Goal: Communication & Community: Answer question/provide support

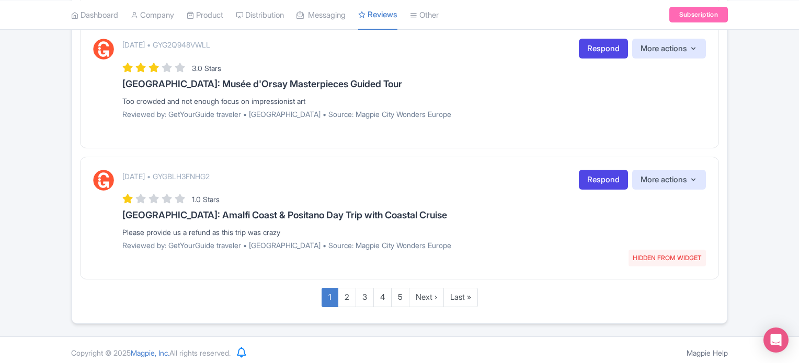
scroll to position [1309, 0]
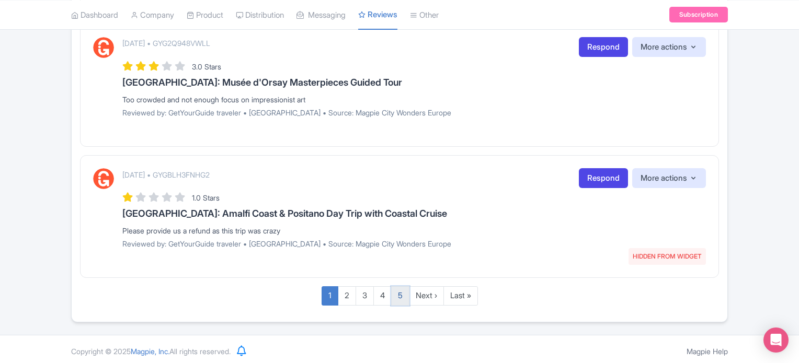
click at [395, 288] on link "5" at bounding box center [400, 296] width 18 height 19
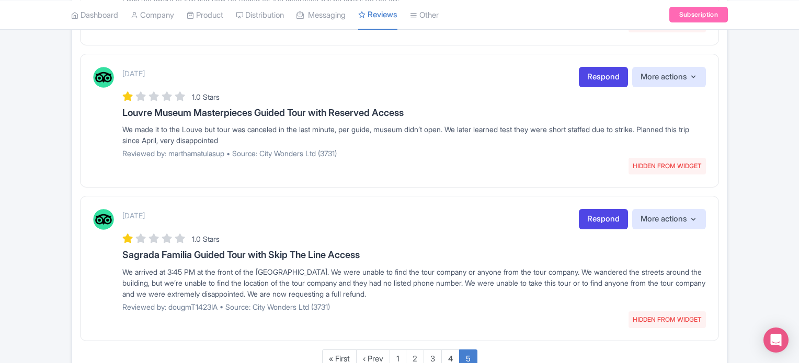
scroll to position [970, 0]
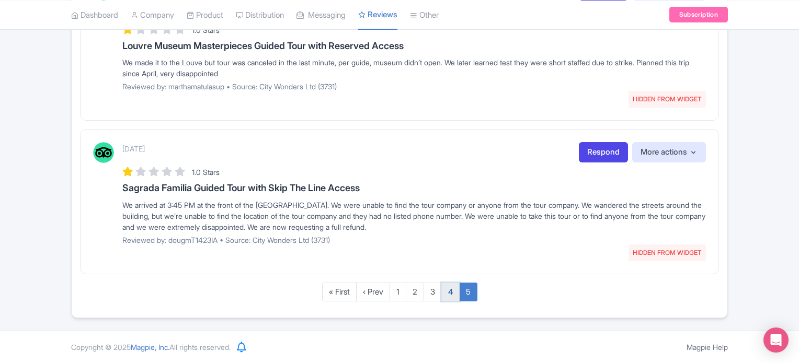
click at [447, 284] on link "4" at bounding box center [450, 292] width 18 height 19
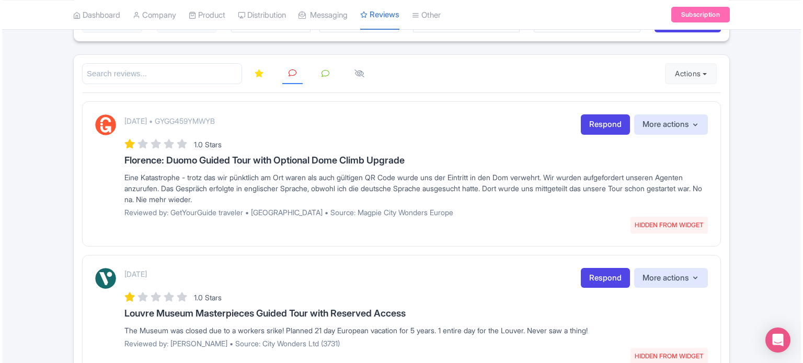
scroll to position [120, 0]
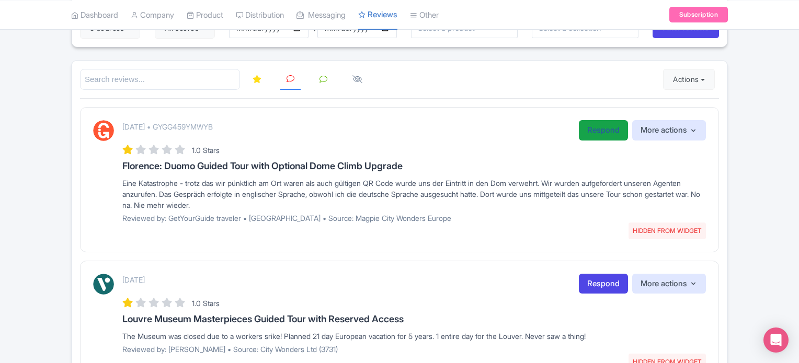
click at [585, 131] on link "Respond" at bounding box center [603, 130] width 49 height 20
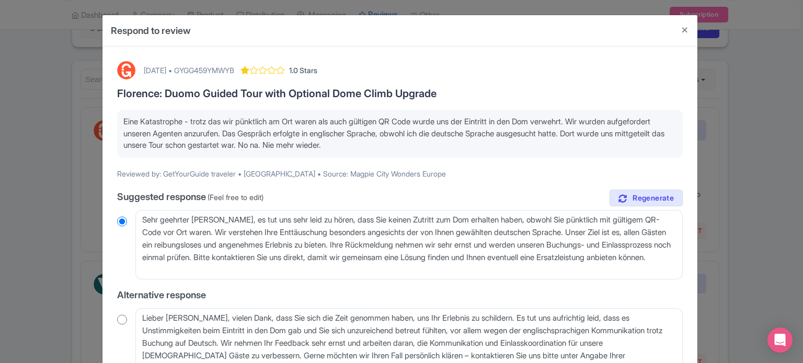
drag, startPoint x: 429, startPoint y: 146, endPoint x: 87, endPoint y: 127, distance: 342.0
click at [87, 127] on div "Respond to review September 30, 2025 • GYGG459YMWYB 1.0 Stars Florence: Duomo G…" at bounding box center [401, 181] width 803 height 363
copy p "Eine Katastrophe - trotz das wir pünktlich am Ort waren als auch gültigen QR Co…"
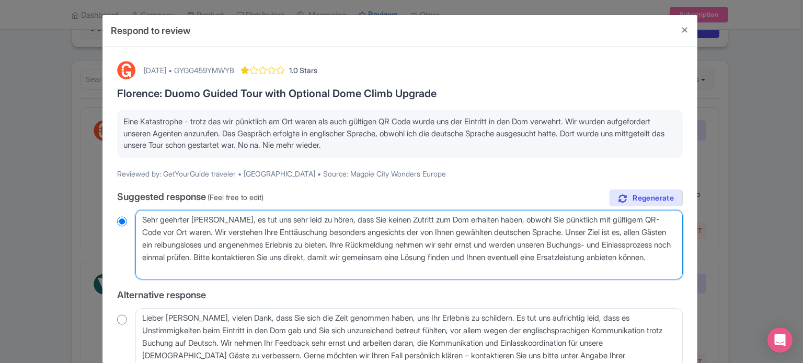
drag, startPoint x: 278, startPoint y: 268, endPoint x: 129, endPoint y: 220, distance: 156.6
click at [129, 220] on div "Sehr geehrter Gast, es tut uns sehr leid zu hören, dass Sie keinen Zutritt zum …" at bounding box center [400, 245] width 566 height 70
paste textarea "Sie haben eine geführte Tour gebucht, keine Eintrittskarten. Die Tour wird nur …"
type textarea "Sehr geehrter Gast, Sie haben eine geführte Tour gebucht, keine Eintrittskarten…"
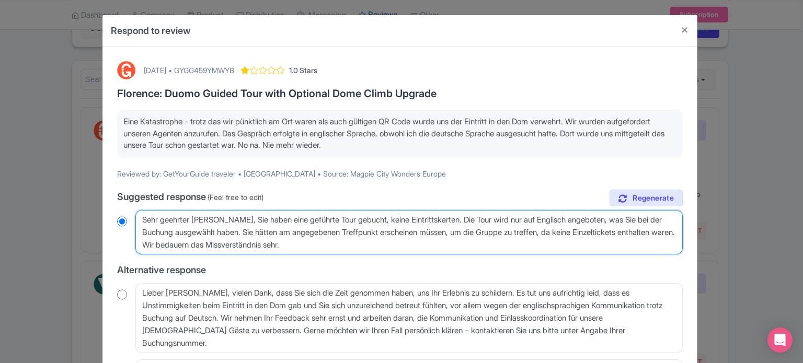
radio input "true"
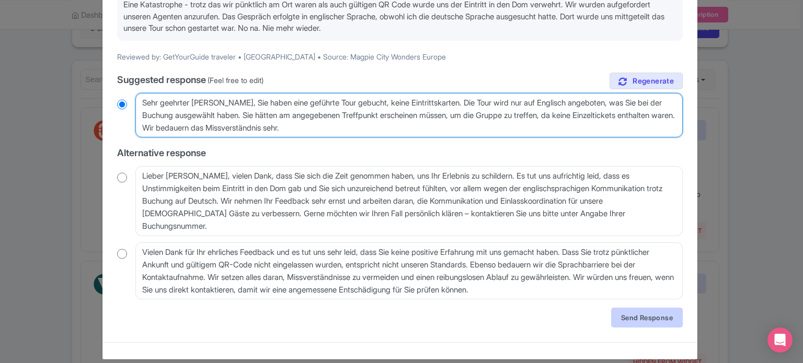
scroll to position [128, 0]
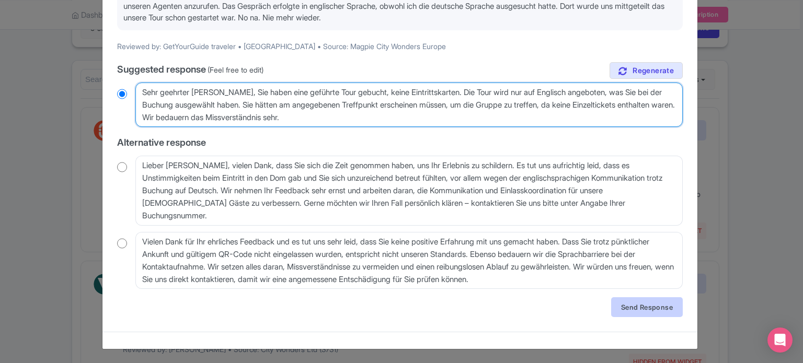
type textarea "Sehr geehrter Gast, Sie haben eine geführte Tour gebucht, keine Eintrittskarten…"
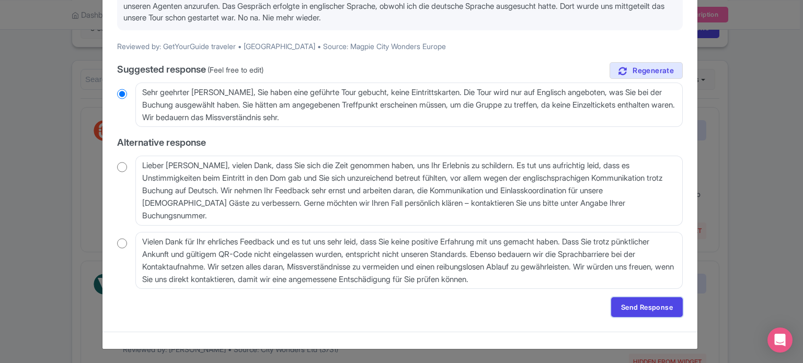
click at [647, 305] on link "Send Response" at bounding box center [647, 308] width 72 height 20
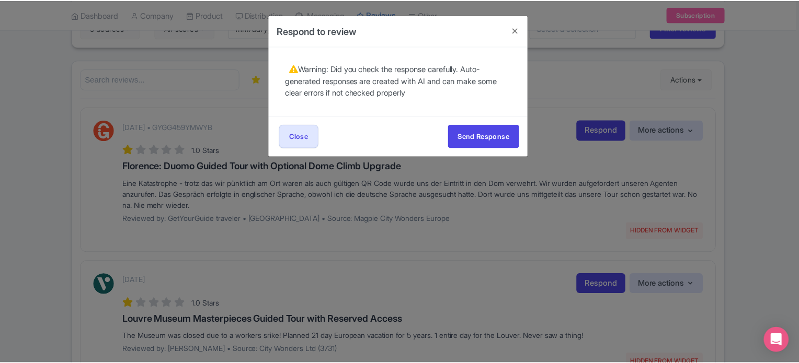
scroll to position [0, 0]
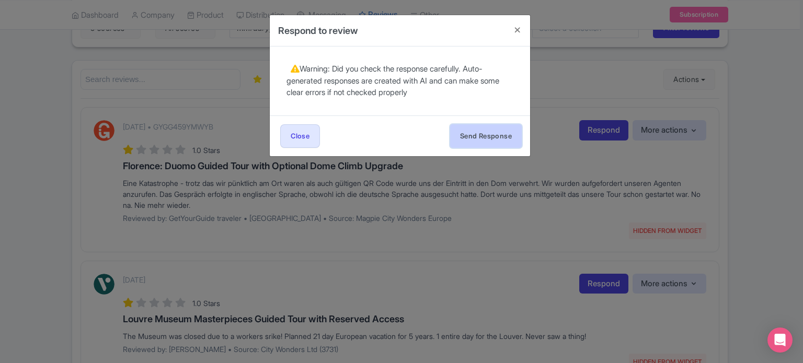
click at [476, 129] on button "Send Response" at bounding box center [486, 136] width 72 height 24
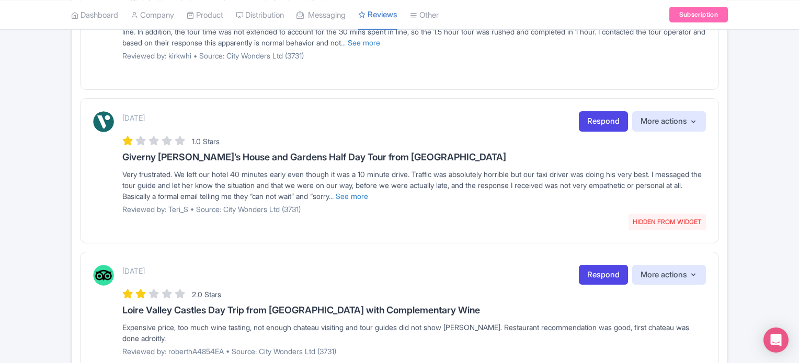
scroll to position [1397, 0]
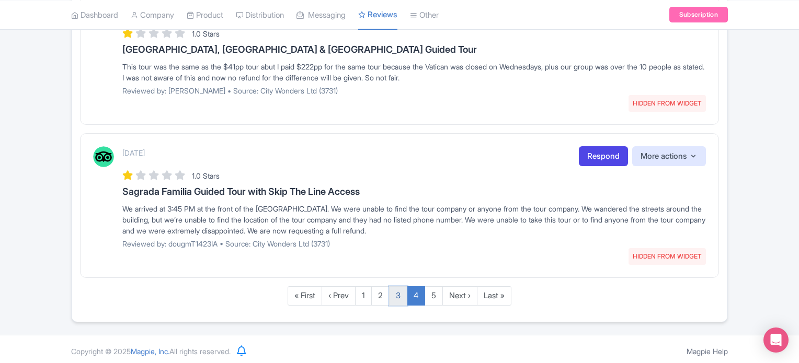
click at [397, 290] on link "3" at bounding box center [398, 296] width 18 height 19
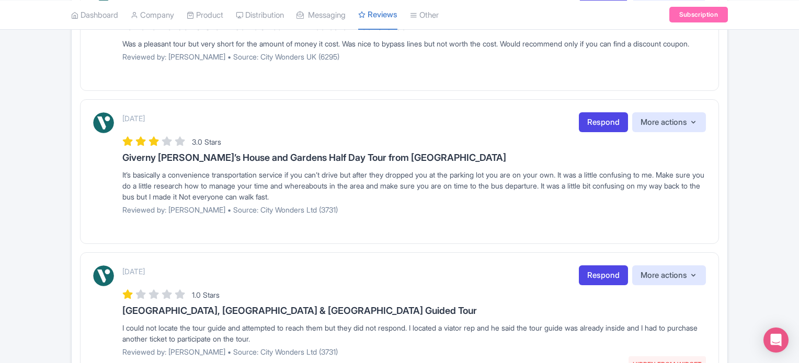
scroll to position [1419, 0]
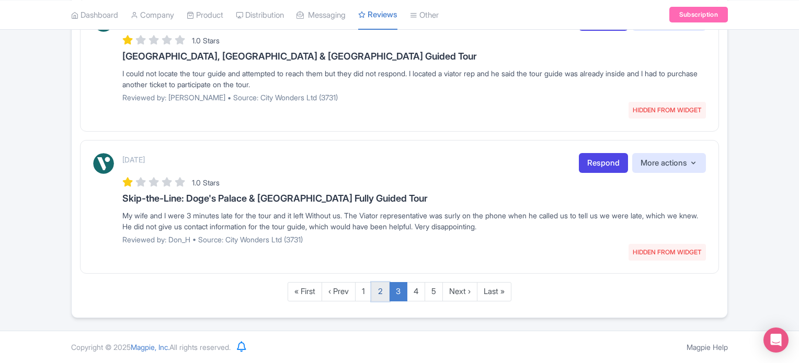
click at [381, 289] on link "2" at bounding box center [380, 291] width 18 height 19
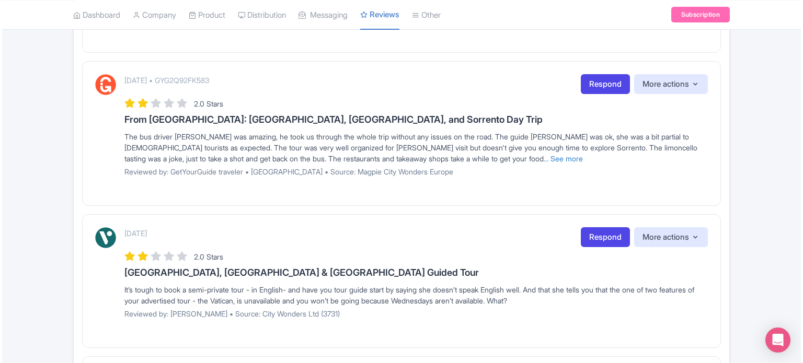
scroll to position [1170, 0]
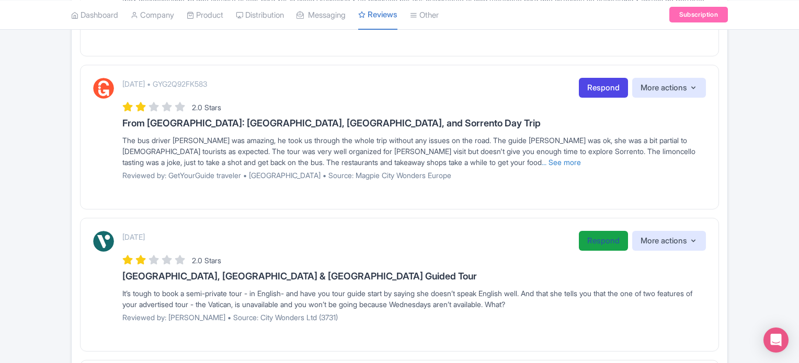
click at [596, 234] on link "Respond" at bounding box center [603, 241] width 49 height 20
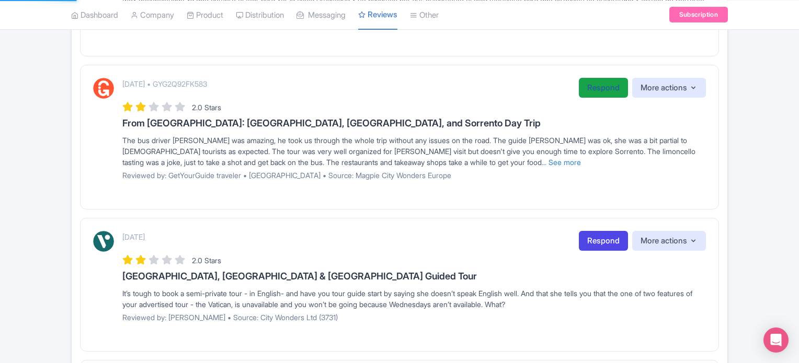
click at [589, 81] on link "Respond" at bounding box center [603, 88] width 49 height 20
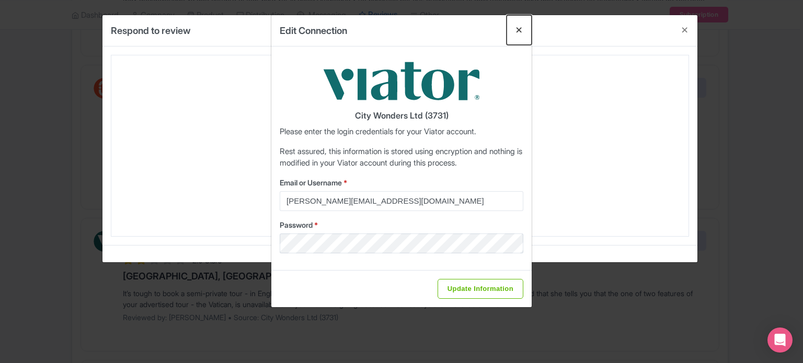
click at [523, 29] on button "Close" at bounding box center [519, 30] width 25 height 30
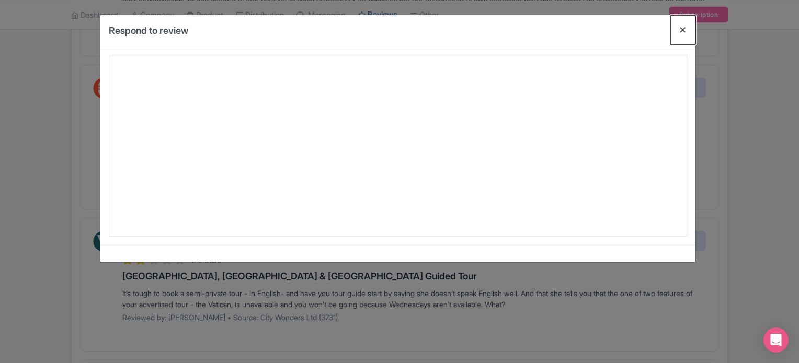
click at [677, 29] on button "Close" at bounding box center [682, 30] width 25 height 30
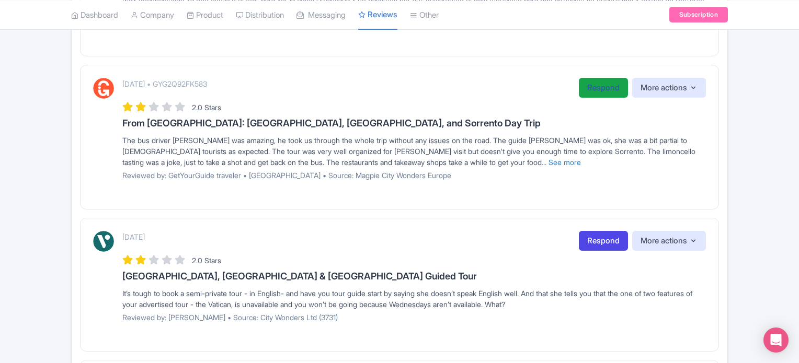
click at [584, 78] on link "Respond" at bounding box center [603, 88] width 49 height 20
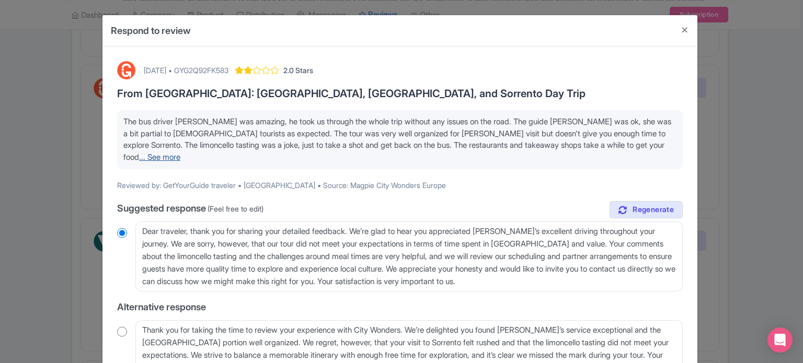
click at [180, 152] on link "... See more" at bounding box center [159, 157] width 41 height 10
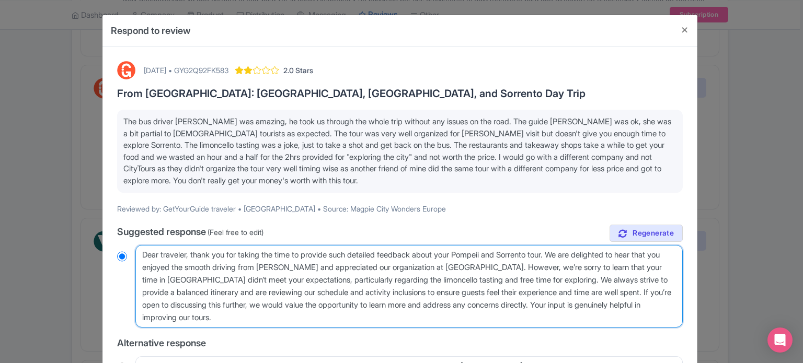
drag, startPoint x: 330, startPoint y: 266, endPoint x: 218, endPoint y: 267, distance: 112.4
click at [218, 267] on textarea "Dear traveler, thank you for taking the time to provide such detailed feedback …" at bounding box center [408, 286] width 547 height 83
type textarea "Dear traveler, thank you for taking the time to provide such detailed feedback …"
radio input "true"
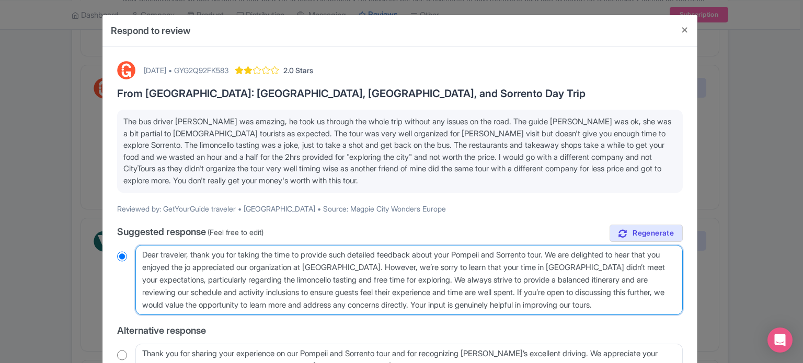
type textarea "Dear traveler, thank you for taking the time to provide such detailed feedback …"
radio input "true"
type textarea "Dear traveler, thank you for taking the time to provide such detailed feedback …"
radio input "true"
type textarea "Dear traveler, thank you for taking the time to provide such detailed feedback …"
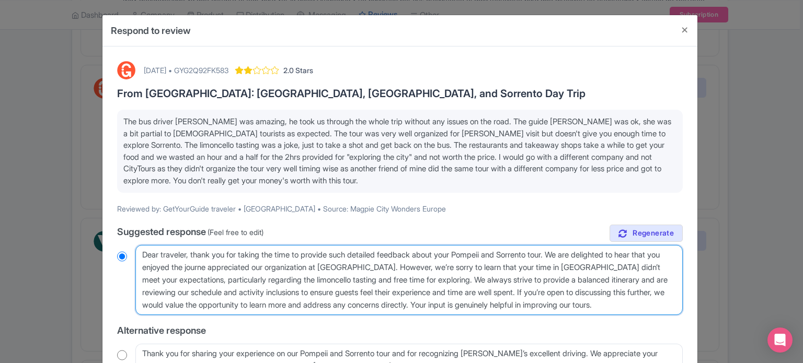
radio input "true"
type textarea "Dear traveler, thank you for taking the time to provide such detailed feedback …"
radio input "true"
type textarea "Dear traveler, thank you for taking the time to provide such detailed feedback …"
radio input "true"
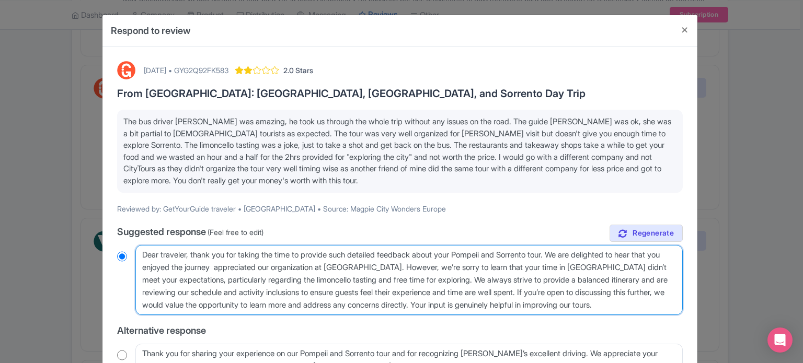
type textarea "Dear traveler, thank you for taking the time to provide such detailed feedback …"
radio input "true"
type textarea "Dear traveler, thank you for taking the time to provide such detailed feedback …"
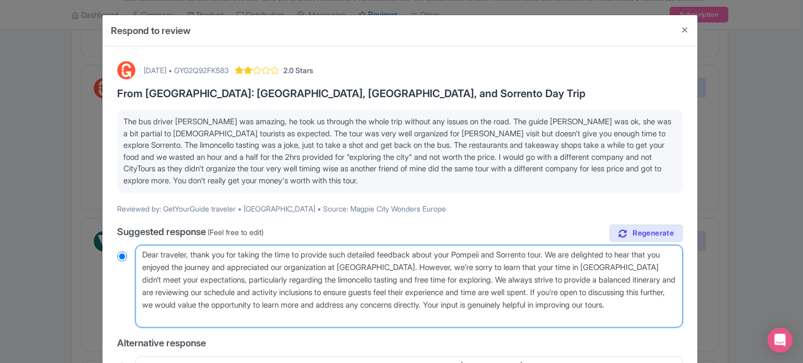
radio input "true"
drag, startPoint x: 558, startPoint y: 289, endPoint x: 569, endPoint y: 341, distance: 53.9
click at [569, 341] on div "true Suggested response (Feel free to edit) Dear traveler, thank you for taking…" at bounding box center [400, 364] width 566 height 278
type textarea "Dear traveler, thank you for taking the time to provide such detailed feedback …"
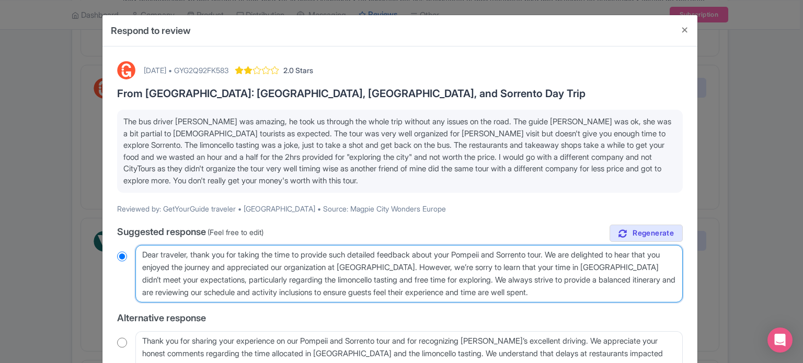
radio input "true"
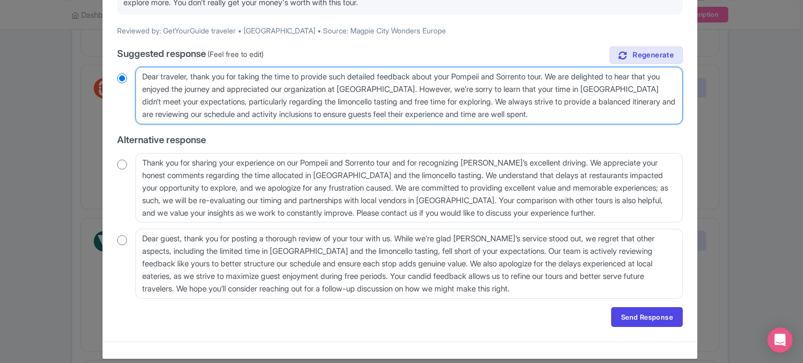
scroll to position [188, 0]
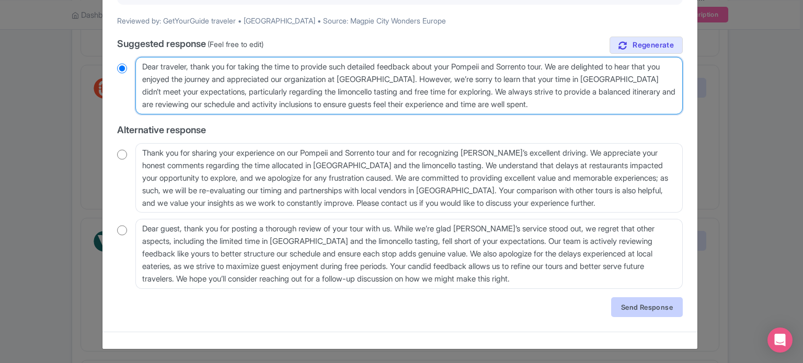
type textarea "Dear traveler, thank you for taking the time to provide such detailed feedback …"
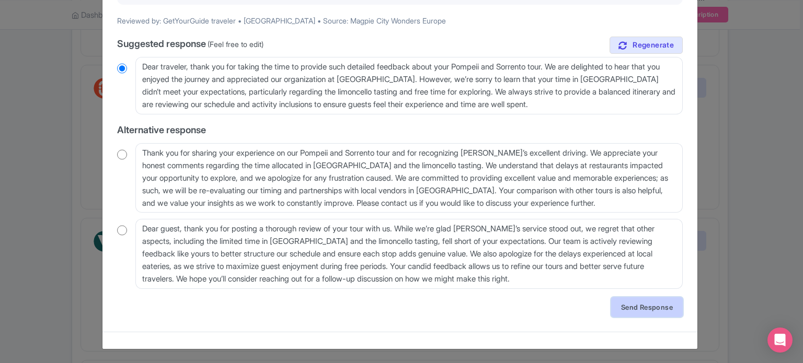
click at [614, 308] on link "Send Response" at bounding box center [647, 308] width 72 height 20
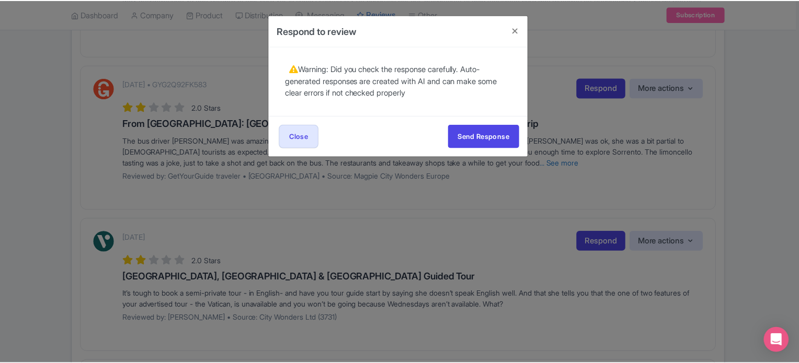
scroll to position [0, 0]
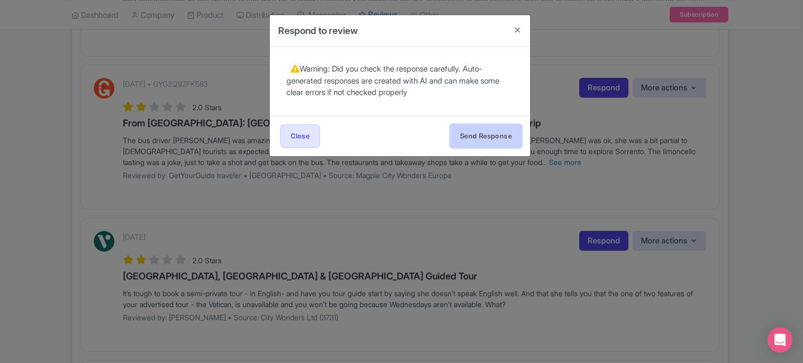
click at [485, 131] on button "Send Response" at bounding box center [486, 136] width 72 height 24
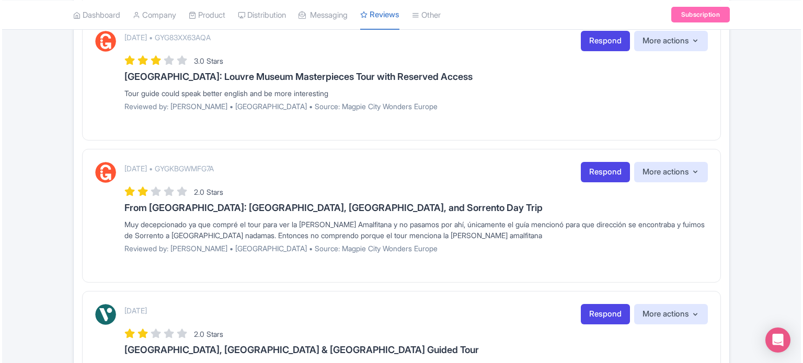
scroll to position [797, 0]
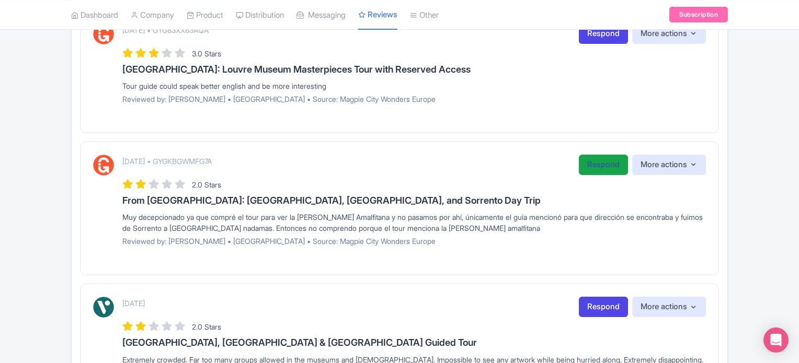
click at [591, 167] on link "Respond" at bounding box center [603, 165] width 49 height 20
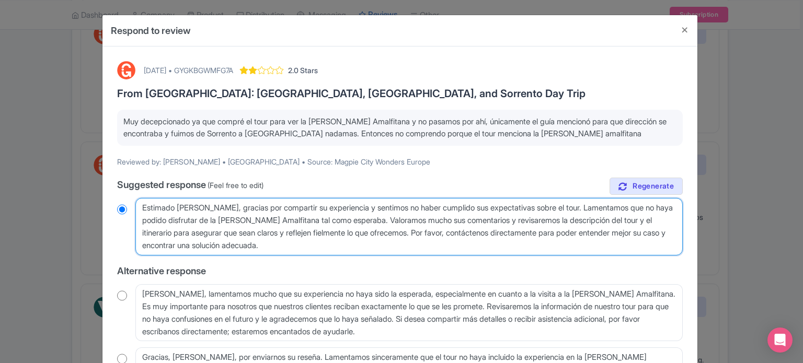
drag, startPoint x: 492, startPoint y: 220, endPoint x: 498, endPoint y: 246, distance: 26.8
click at [498, 246] on textarea "Estimado [PERSON_NAME], gracias por compartir su experiencia y sentimos no habe…" at bounding box center [408, 227] width 547 height 58
type textarea "Estimado [PERSON_NAME], gracias por compartir su experiencia y sentimos no habe…"
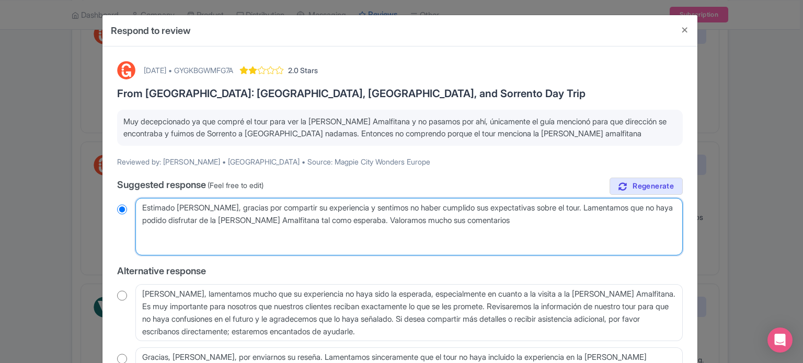
radio input "true"
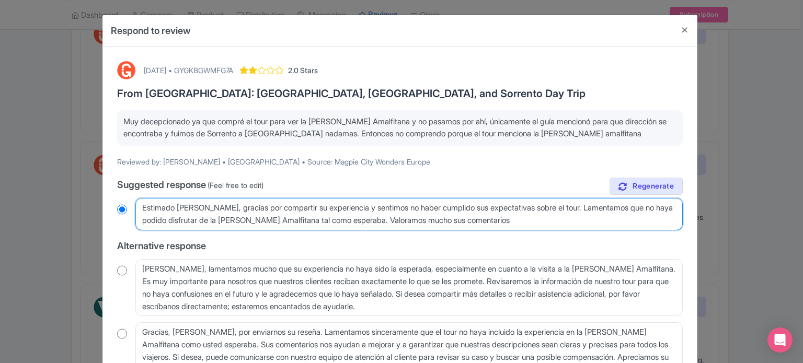
type textarea "Estimado [PERSON_NAME], gracias por compartir su experiencia y sentimos no habe…"
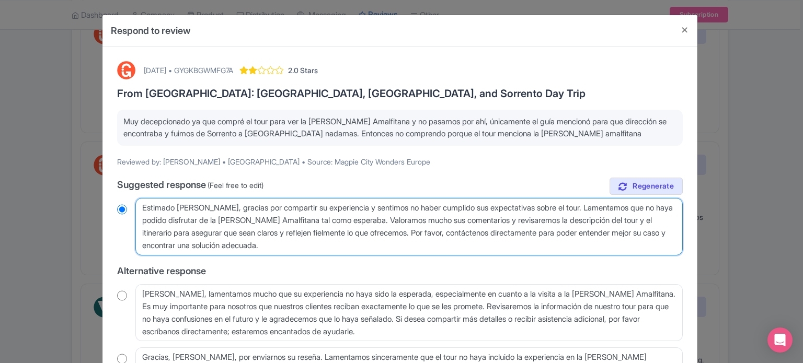
radio input "true"
click at [429, 228] on textarea "Estimado Alan, gracias por compartir su experiencia y sentimos no haber cumplid…" at bounding box center [408, 227] width 547 height 58
drag, startPoint x: 434, startPoint y: 232, endPoint x: 436, endPoint y: 242, distance: 10.2
click at [436, 242] on textarea "Estimado Alan, gracias por compartir su experiencia y sentimos no haber cumplid…" at bounding box center [408, 227] width 547 height 58
type textarea "Estimado Alan, gracias por compartir su experiencia y sentimos no haber cumplid…"
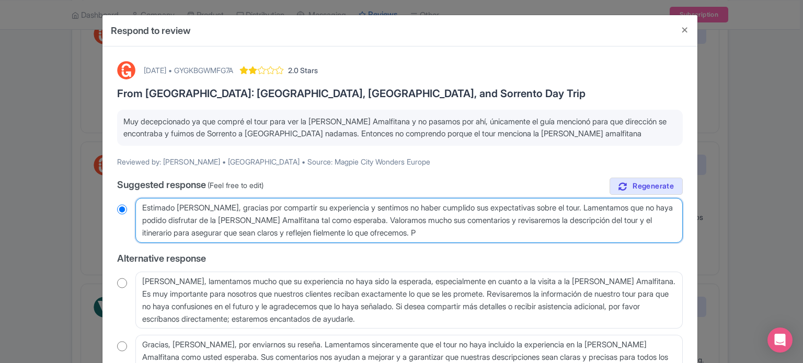
radio input "true"
click at [436, 242] on textarea "Estimado Alan, gracias por compartir su experiencia y sentimos no haber cumplid…" at bounding box center [408, 220] width 547 height 45
type textarea "Estimado Alan, gracias por compartir su experiencia y sentimos no haber cumplid…"
radio input "true"
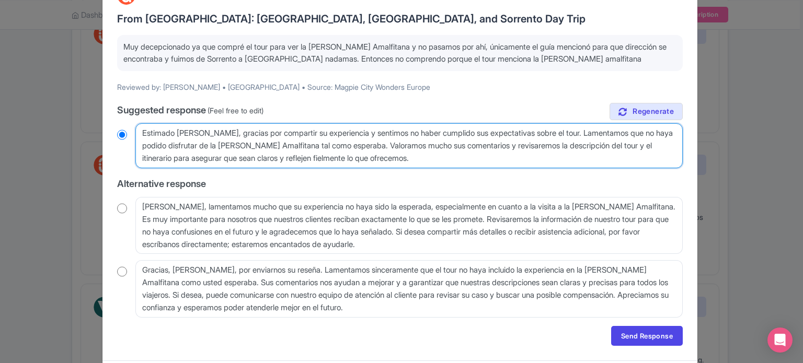
scroll to position [104, 0]
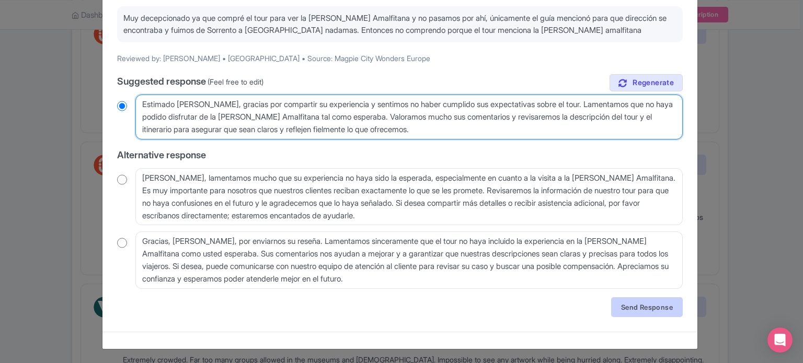
type textarea "Estimado Alan, gracias por compartir su experiencia y sentimos no haber cumplid…"
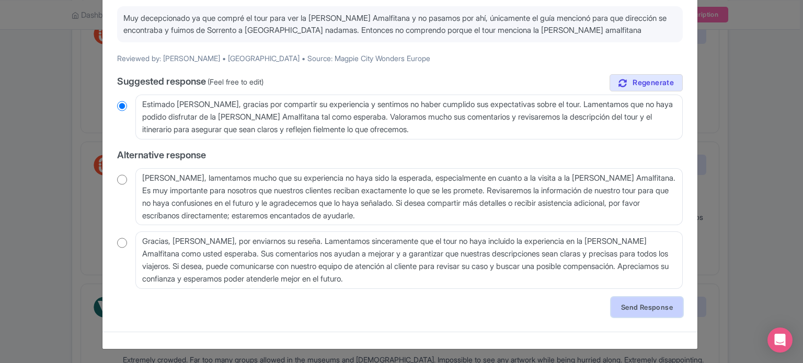
click at [638, 313] on link "Send Response" at bounding box center [647, 308] width 72 height 20
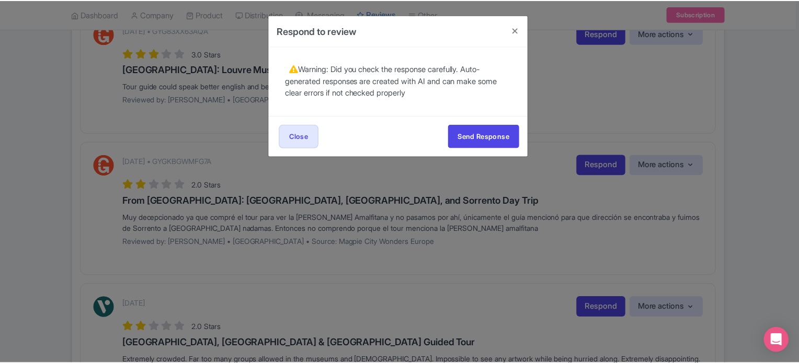
scroll to position [0, 0]
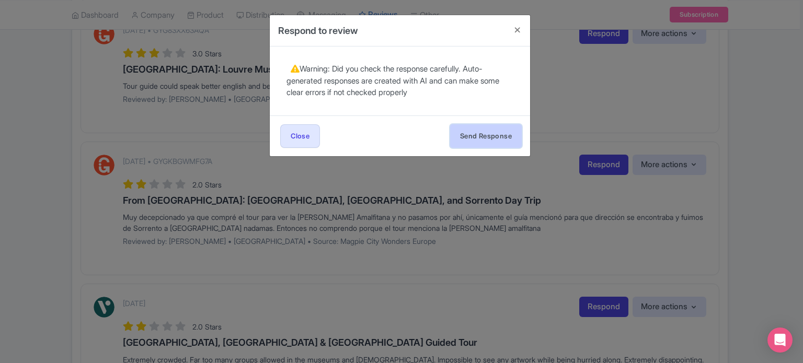
click at [467, 139] on button "Send Response" at bounding box center [486, 136] width 72 height 24
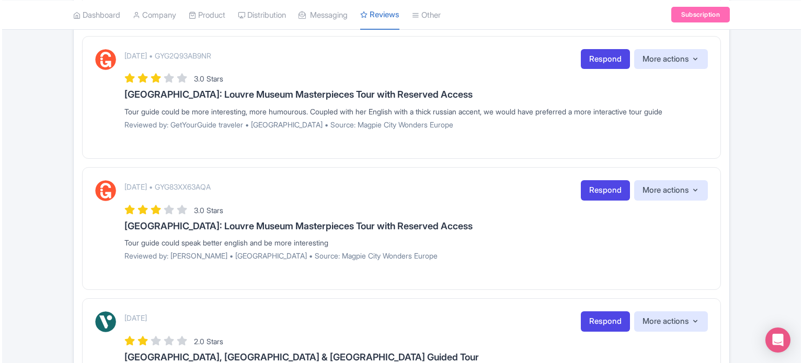
scroll to position [645, 0]
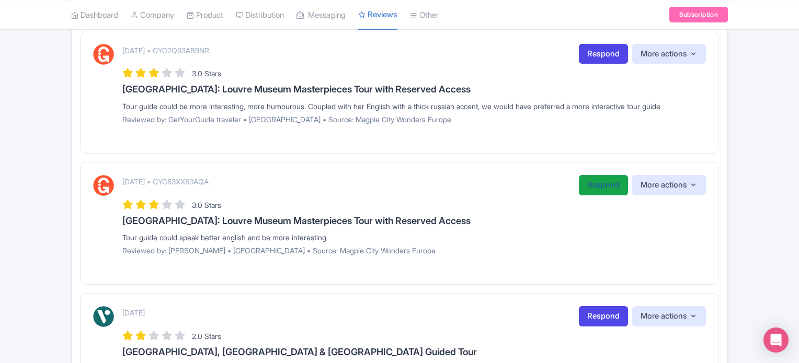
click at [593, 188] on link "Respond" at bounding box center [603, 185] width 49 height 20
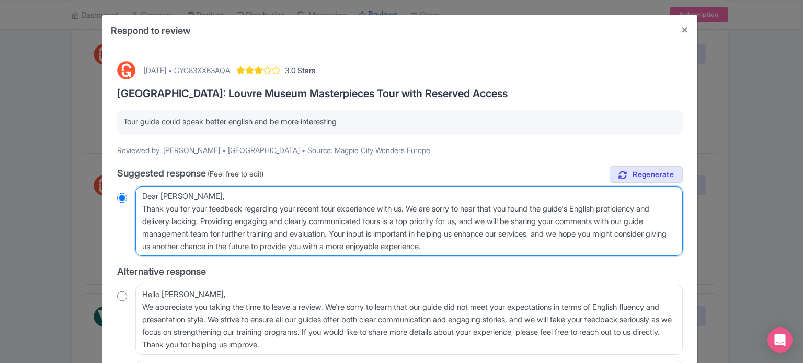
click at [144, 209] on textarea "Dear [PERSON_NAME], Thank you for your feedback regarding your recent tour expe…" at bounding box center [408, 222] width 547 height 70
type textarea "Dear Chen, hank you for your feedback regarding your recent tour experience wit…"
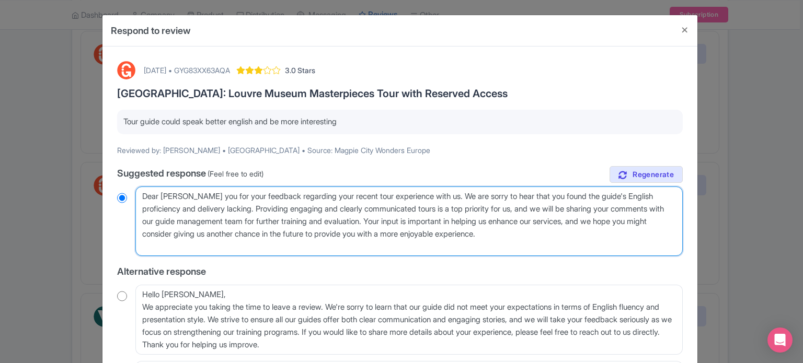
radio input "true"
type textarea "Dear Chen, hank you for your feedback regarding your recent tour experience wit…"
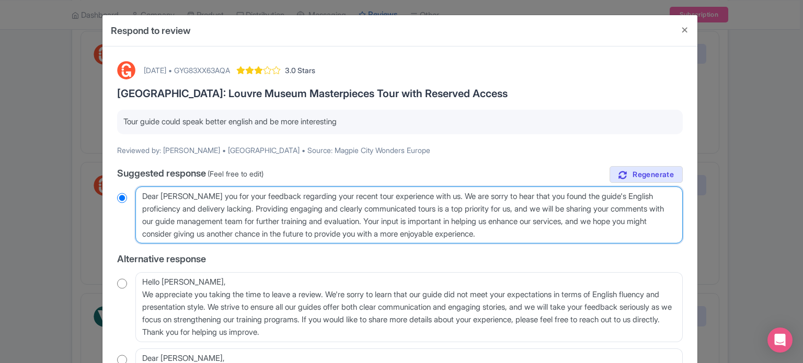
radio input "true"
type textarea "Dear Chen, thank you for your feedback regarding your recent tour experience wi…"
radio input "true"
drag, startPoint x: 437, startPoint y: 219, endPoint x: 575, endPoint y: 236, distance: 139.1
click at [575, 236] on textarea "Dear Chen, Thank you for your feedback regarding your recent tour experience wi…" at bounding box center [408, 216] width 547 height 58
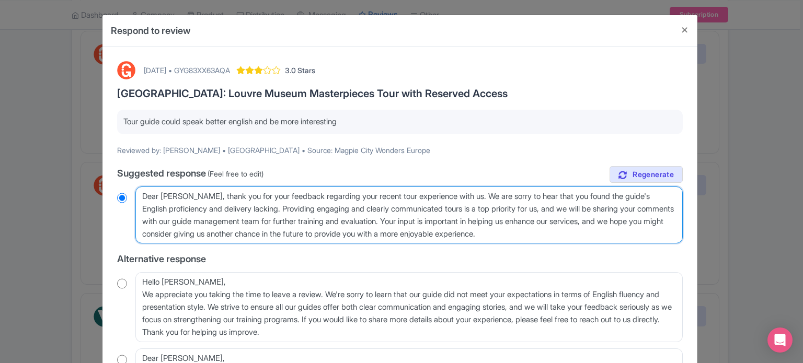
type textarea "Dear Chen, thank you for your feedback regarding your recent tour experience wi…"
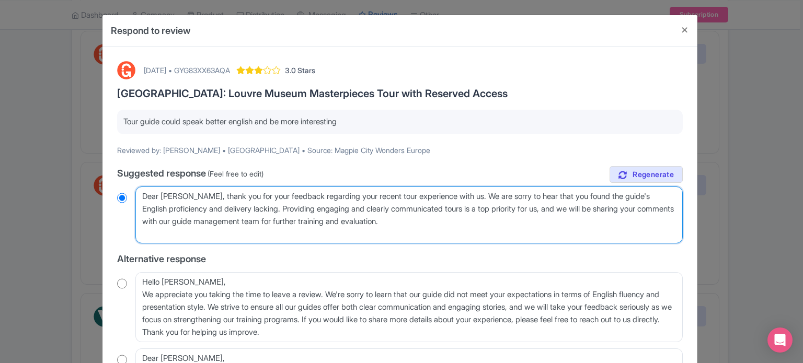
radio input "true"
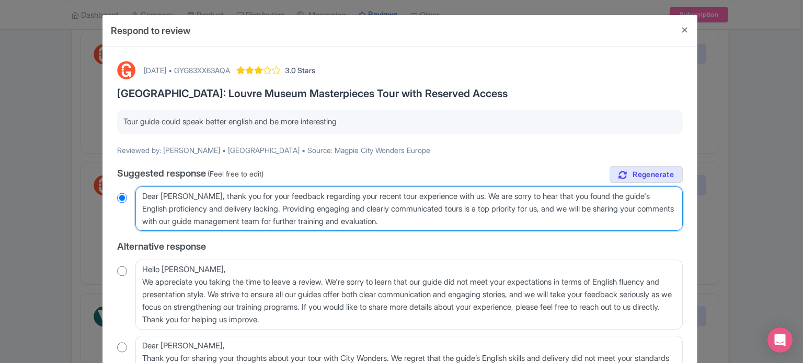
scroll to position [117, 0]
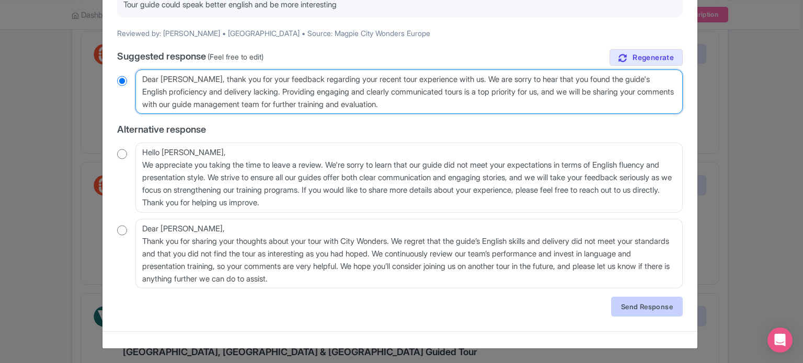
type textarea "Dear Chen, thank you for your feedback regarding your recent tour experience wi…"
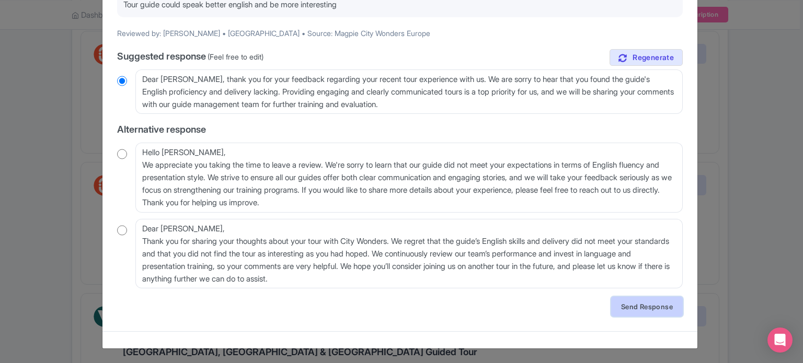
click at [625, 303] on link "Send Response" at bounding box center [647, 307] width 72 height 20
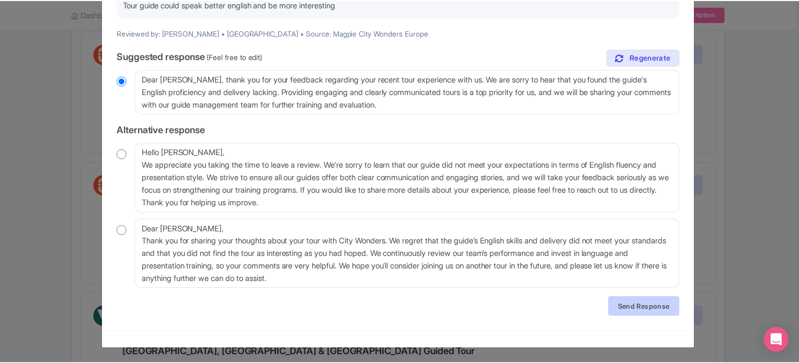
scroll to position [0, 0]
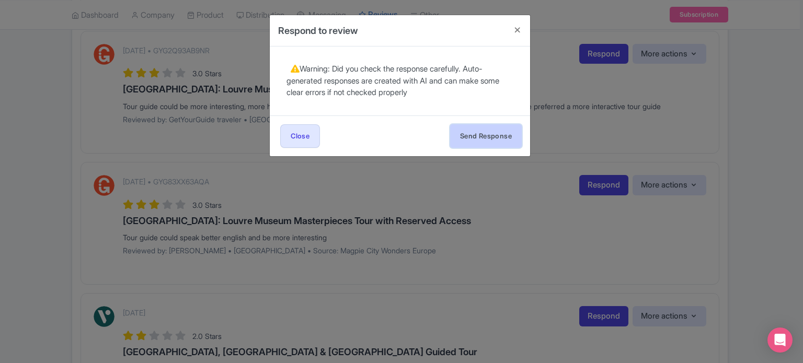
click at [486, 135] on button "Send Response" at bounding box center [486, 136] width 72 height 24
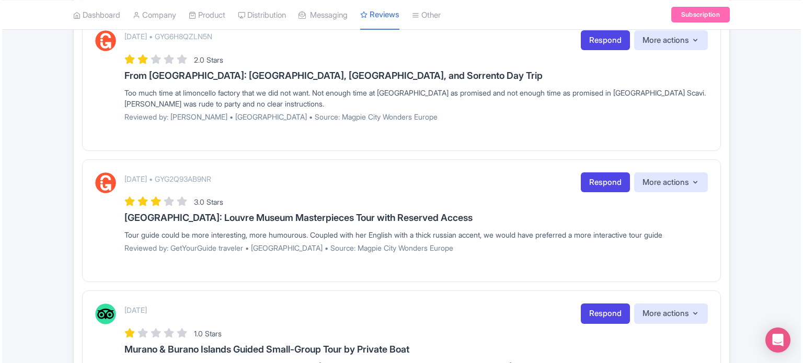
scroll to position [519, 0]
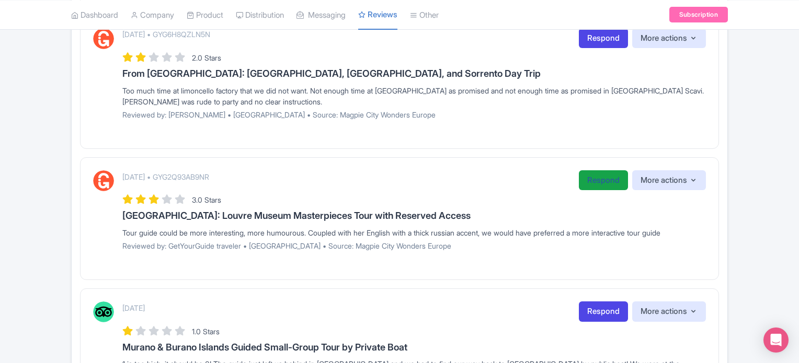
click at [579, 180] on link "Respond" at bounding box center [603, 180] width 49 height 20
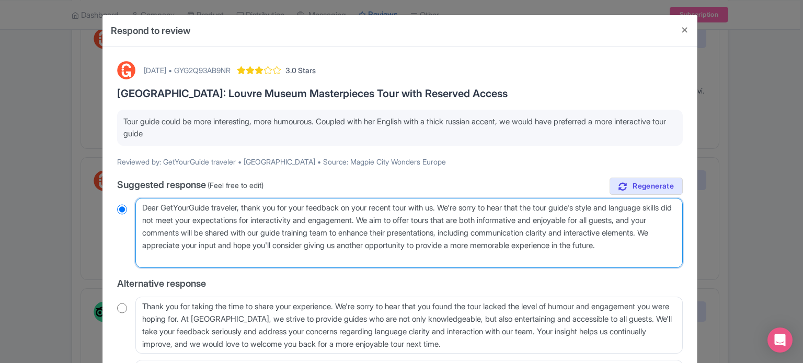
click at [241, 202] on textarea "Dear GetYourGuide traveler, thank you for your feedback on your recent tour wit…" at bounding box center [408, 233] width 547 height 70
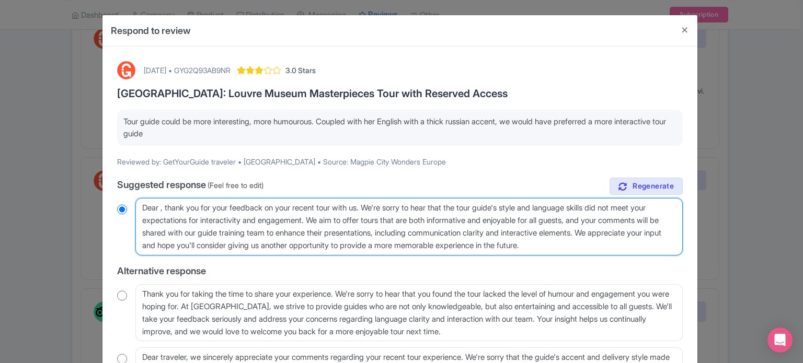
type textarea "Dear, thank you for your feedback on your recent tour with us. We're sorry to h…"
radio input "true"
type textarea "Dear , thank you for your feedback on your recent tour with us. We're sorry to …"
radio input "true"
type textarea "Dear g, thank you for your feedback on your recent tour with us. We're sorry to…"
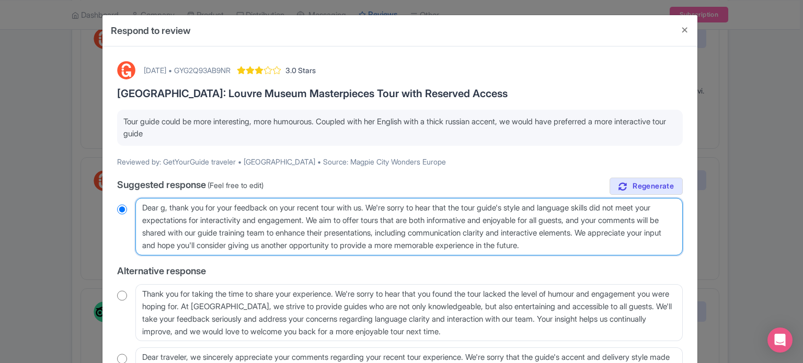
radio input "true"
type textarea "Dear gue, thank you for your feedback on your recent tour with us. We're sorry …"
radio input "true"
type textarea "Dear gues, thank you for your feedback on your recent tour with us. We're sorry…"
radio input "true"
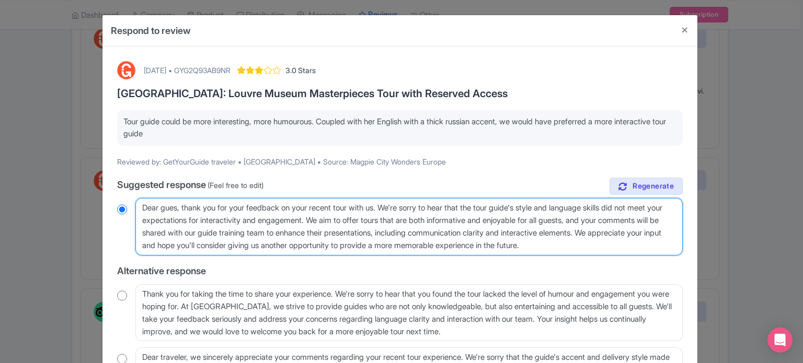
type textarea "Dear guest, thank you for your feedback on your recent tour with us. We're sorr…"
radio input "true"
drag, startPoint x: 642, startPoint y: 244, endPoint x: 77, endPoint y: 250, distance: 565.3
click at [77, 250] on div "Respond to review October 04, 2025 • GYG2Q93AB9NR 3.0 Stars Paris: Louvre Museu…" at bounding box center [401, 181] width 803 height 363
type textarea "Dear guest, thank you for your feedback on your recent tour with us. We're sorr…"
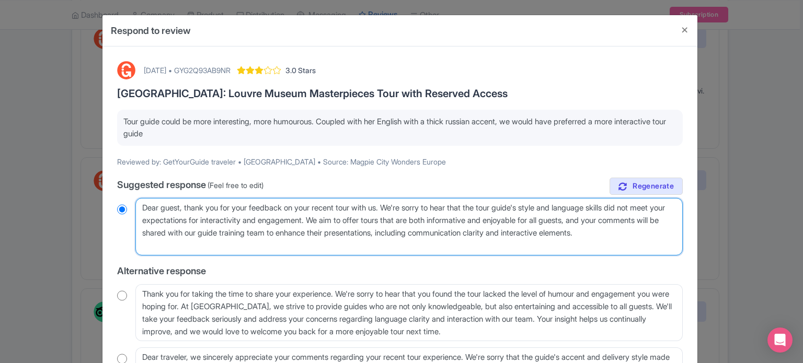
radio input "true"
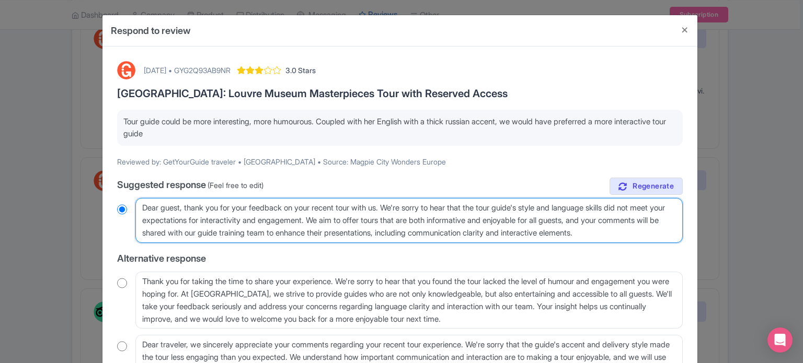
scroll to position [104, 0]
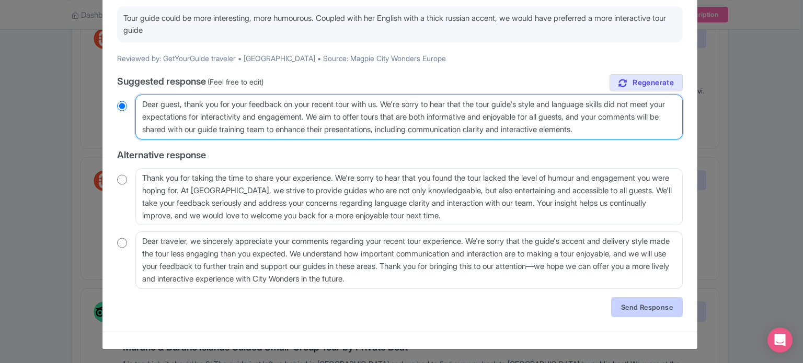
type textarea "Dear guest, thank you for your feedback on your recent tour with us. We're sorr…"
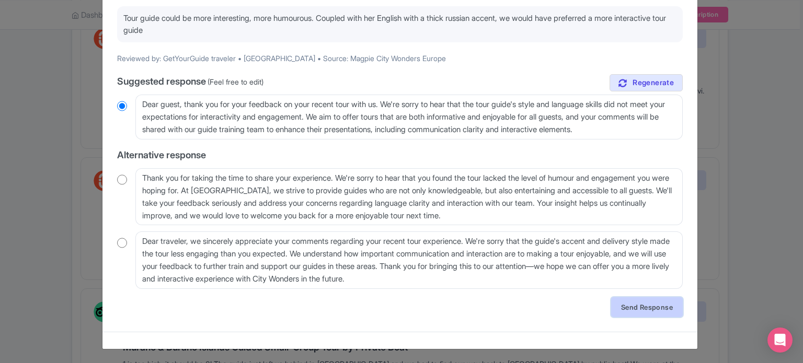
click at [638, 311] on link "Send Response" at bounding box center [647, 308] width 72 height 20
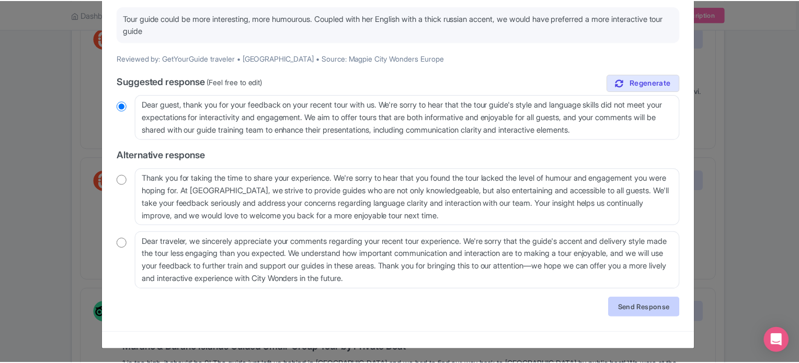
scroll to position [0, 0]
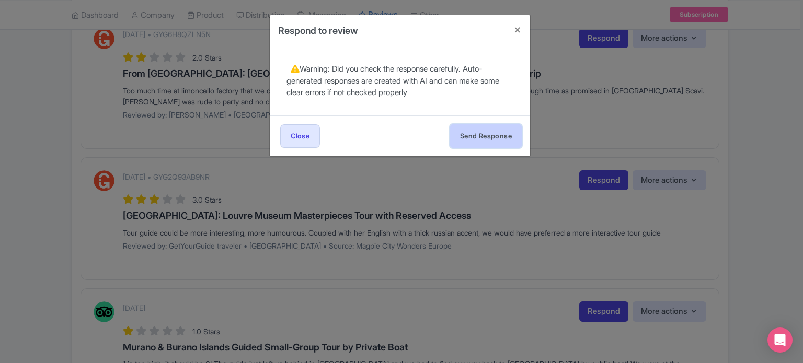
click at [507, 131] on button "Send Response" at bounding box center [486, 136] width 72 height 24
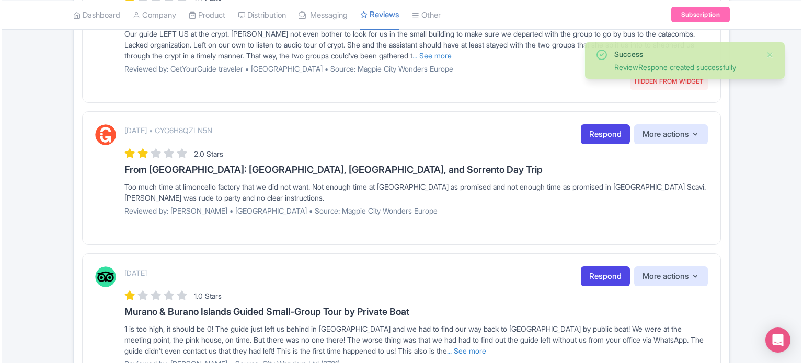
scroll to position [418, 0]
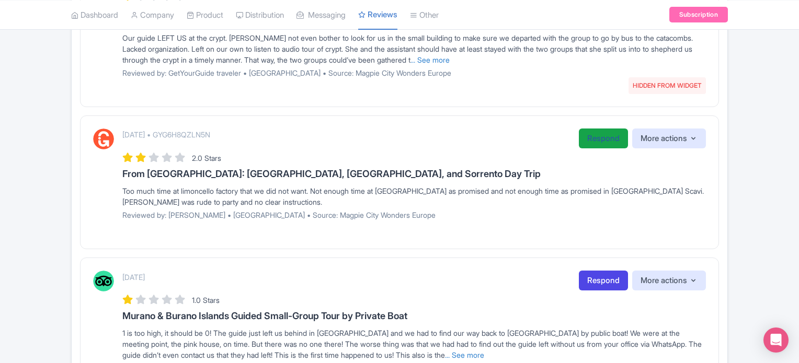
click at [579, 138] on link "Respond" at bounding box center [603, 139] width 49 height 20
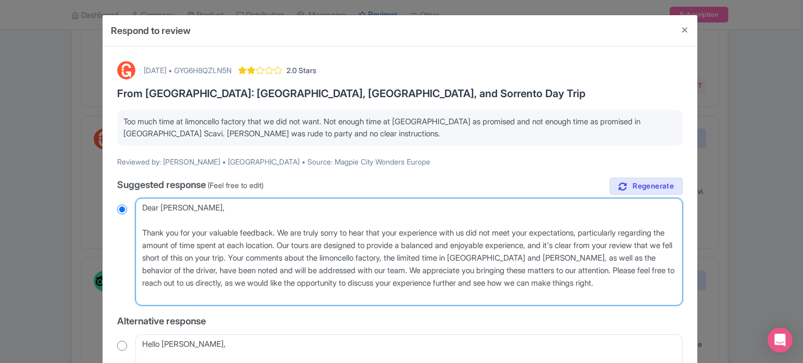
click at [147, 231] on textarea "Dear [PERSON_NAME], Thank you for your valuable feedback. We are truly sorry to…" at bounding box center [408, 252] width 547 height 108
type textarea "Dear [PERSON_NAME] you for your valuable feedback. We are truly sorry to hear t…"
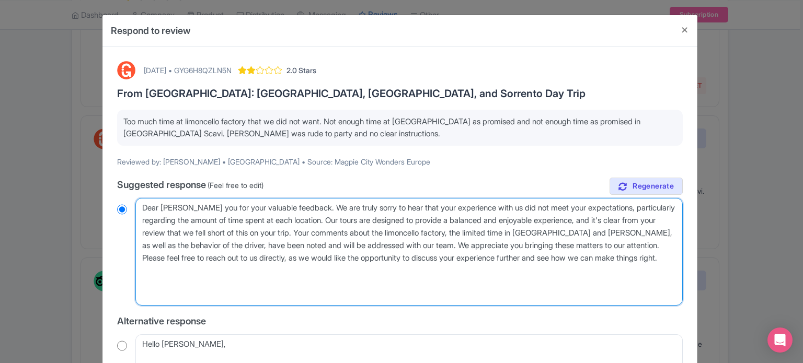
radio input "true"
type textarea "Dear [PERSON_NAME] you for your valuable feedback. We are truly sorry to hear t…"
radio input "true"
type textarea "Dear [PERSON_NAME] you for your valuable feedback. We are truly sorry to hear t…"
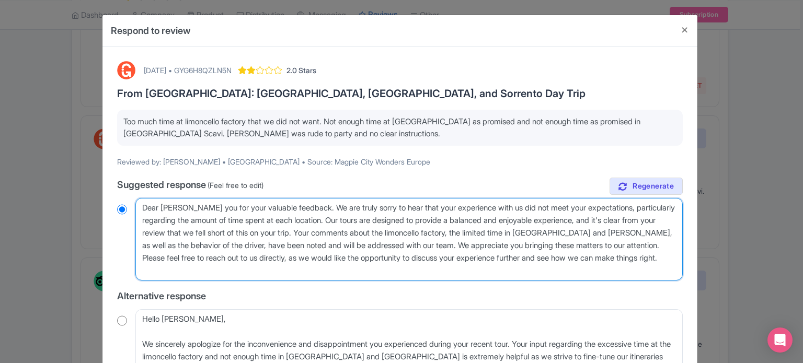
radio input "true"
type textarea "Dear [PERSON_NAME] you for your valuable feedback. We are truly sorry to hear t…"
radio input "true"
type textarea "Dear [PERSON_NAME], thank you for your valuable feedback. We are truly sorry to…"
radio input "true"
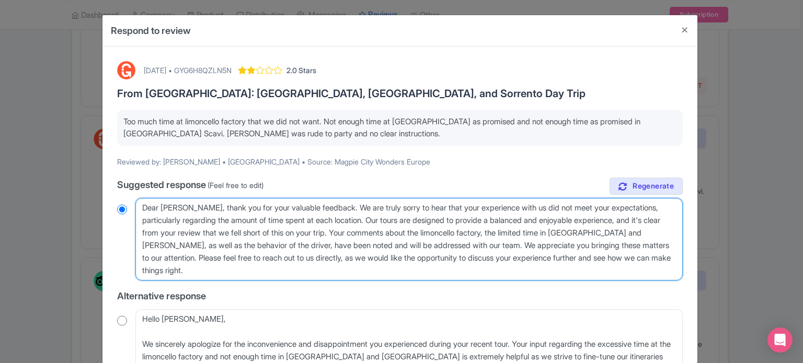
drag, startPoint x: 511, startPoint y: 245, endPoint x: 361, endPoint y: 228, distance: 150.9
click at [361, 228] on textarea "Dear [PERSON_NAME], Thank you for your valuable feedback. We are truly sorry to…" at bounding box center [408, 239] width 547 height 83
type textarea "Dear [PERSON_NAME], thank you for your valuable feedback. We are truly sorry to…"
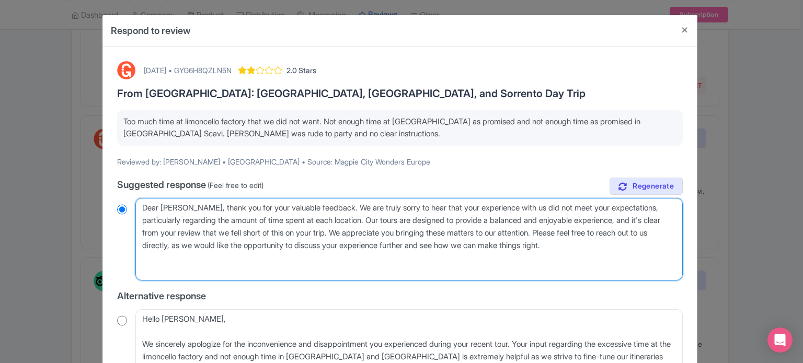
radio input "true"
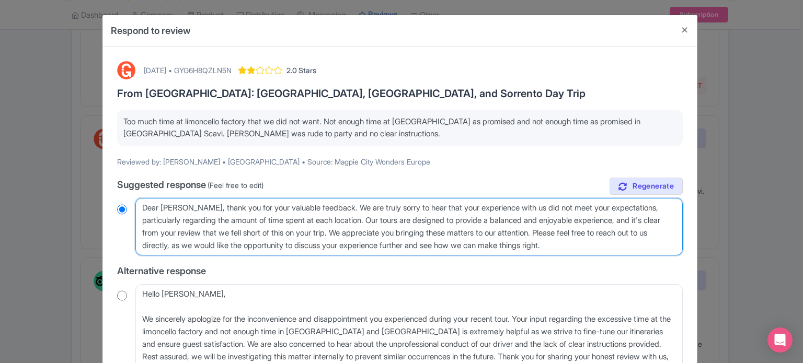
type textarea "Dear [PERSON_NAME], thank you for your valuable feedback. We are truly sorry to…"
radio input "true"
type textarea "Dear [PERSON_NAME], thank you for your valuable feedback. We are truly sorry to…"
radio input "true"
drag, startPoint x: 580, startPoint y: 230, endPoint x: 646, endPoint y: 256, distance: 71.4
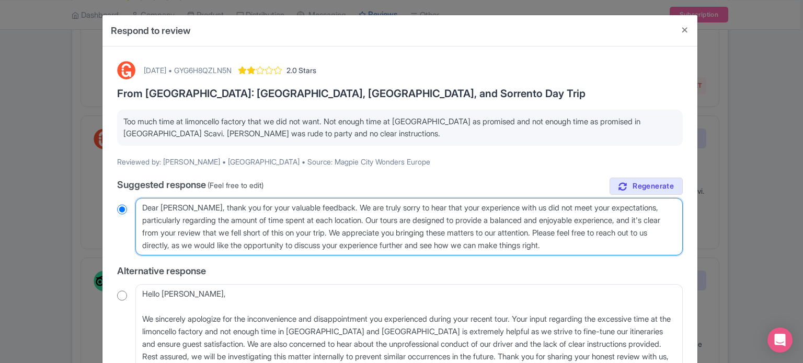
click at [646, 256] on div "true Suggested response (Feel free to edit) Dear [PERSON_NAME], Thank you for y…" at bounding box center [400, 329] width 566 height 303
type textarea "Dear [PERSON_NAME], thank you for your valuable feedback. We are truly sorry to…"
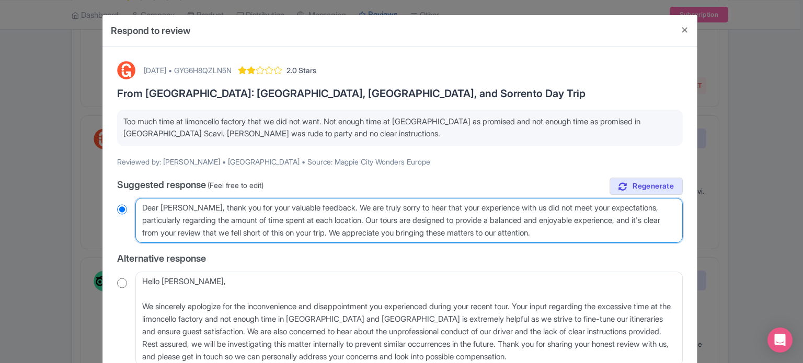
radio input "true"
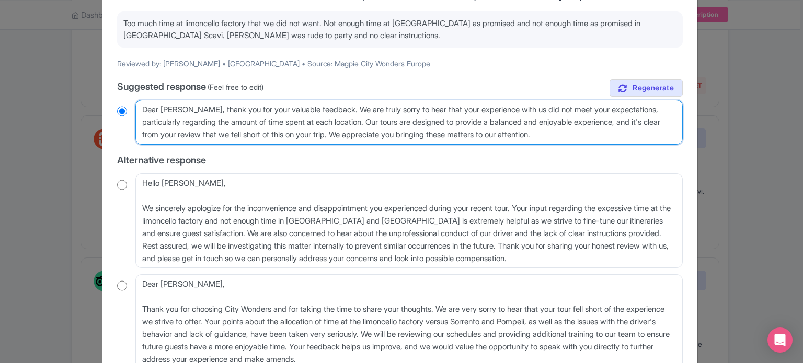
scroll to position [179, 0]
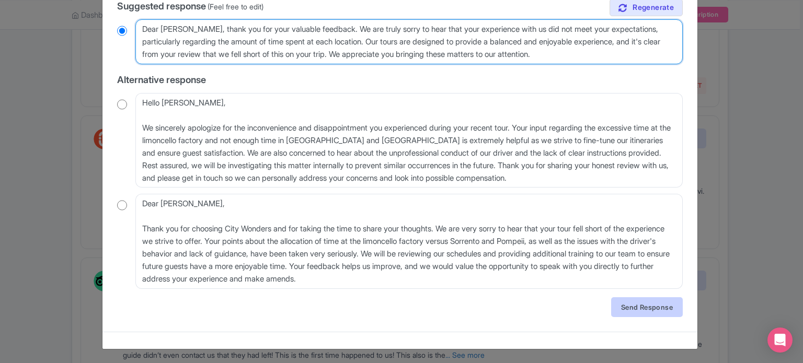
type textarea "Dear [PERSON_NAME], thank you for your valuable feedback. We are truly sorry to…"
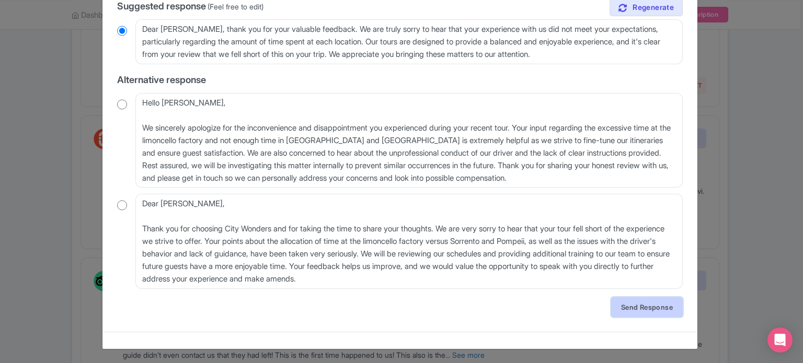
click at [652, 303] on link "Send Response" at bounding box center [647, 308] width 72 height 20
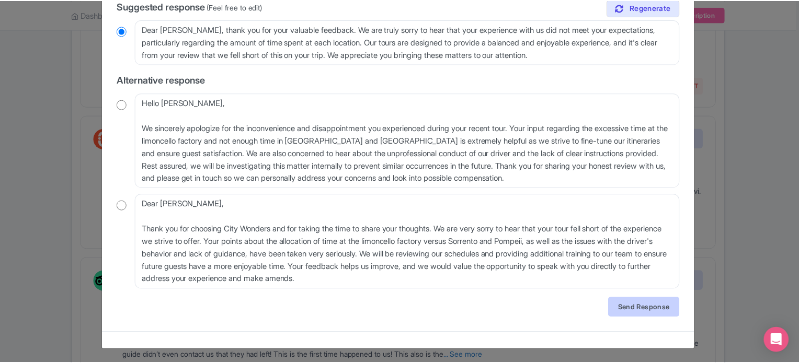
scroll to position [0, 0]
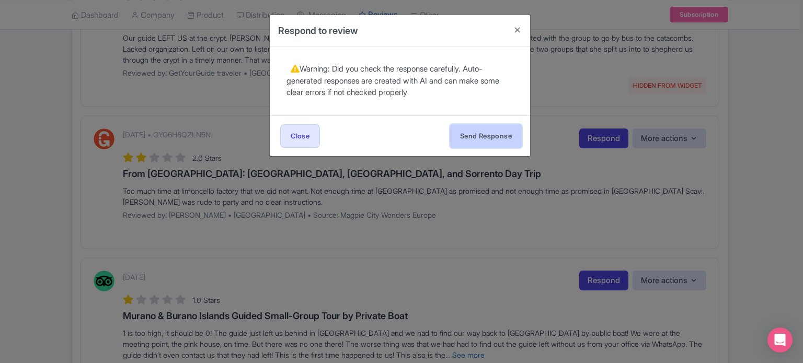
click at [465, 134] on button "Send Response" at bounding box center [486, 136] width 72 height 24
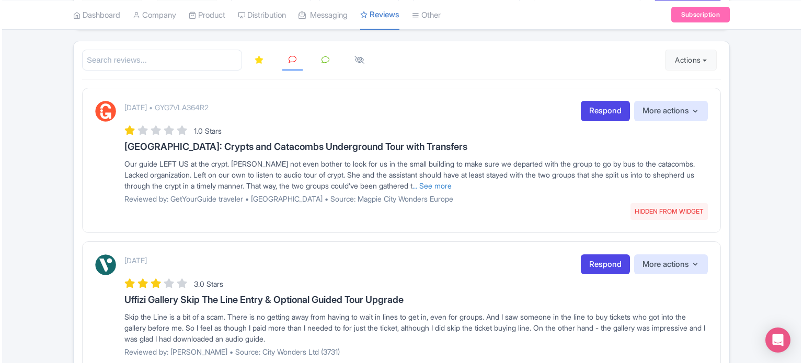
scroll to position [150, 0]
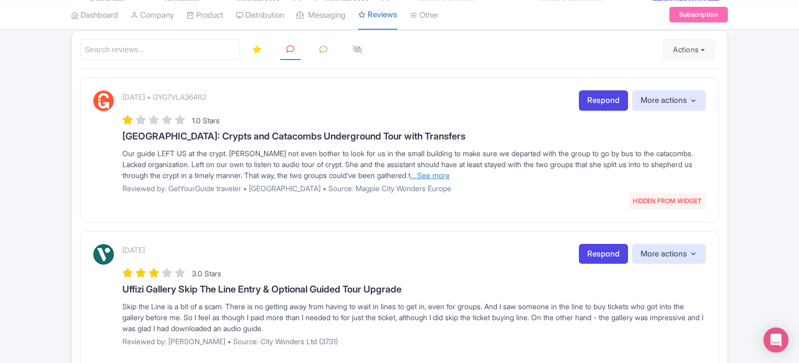
click at [450, 175] on link "... See more" at bounding box center [429, 175] width 39 height 9
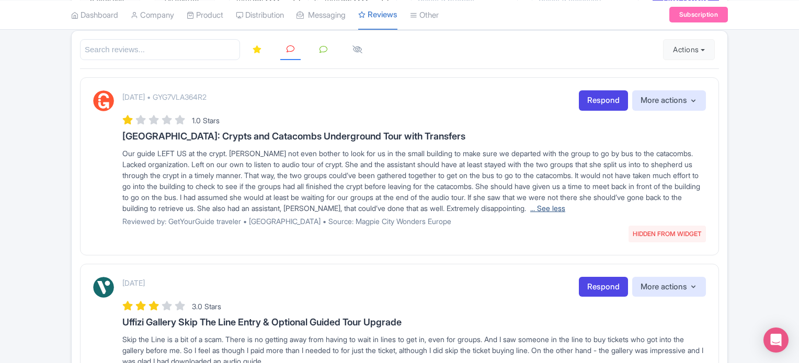
click at [565, 204] on link "... See less" at bounding box center [547, 208] width 35 height 9
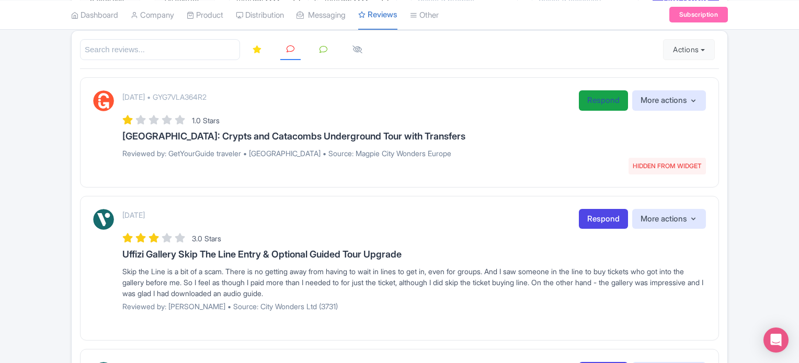
click at [597, 102] on link "Respond" at bounding box center [603, 100] width 49 height 20
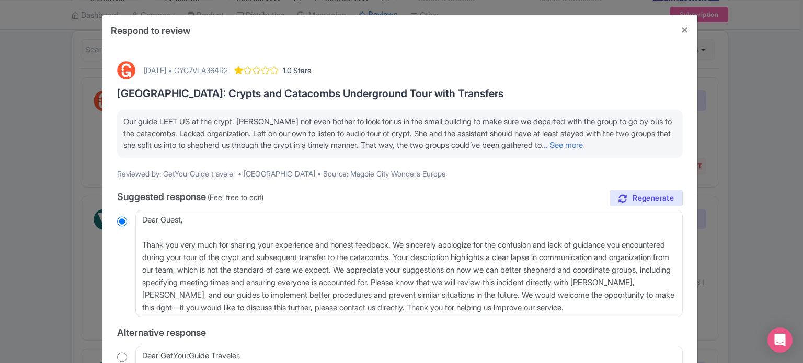
click at [228, 71] on div "October 04, 2025 • GYG7VLA364R2" at bounding box center [186, 70] width 84 height 11
copy div "GYG7VLA364R2"
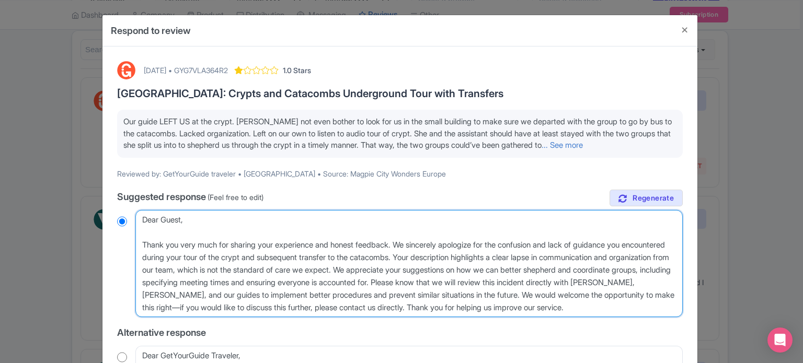
click at [146, 239] on textarea "Dear Guest, Thank you very much for sharing your experience and honest feedback…" at bounding box center [408, 264] width 547 height 108
type textarea "Dear Guest, hank you very much for sharing your experience and honest feedback.…"
radio input "true"
type textarea "Dear Guest, hank you very much for sharing your experience and honest feedback.…"
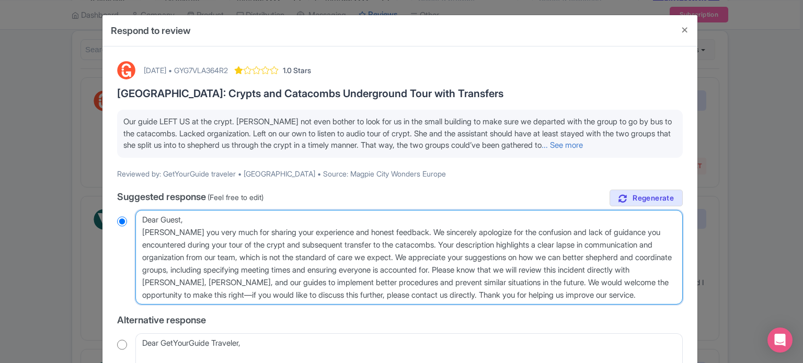
radio input "true"
type textarea "Dear Guest, hank you very much for sharing your experience and honest feedback.…"
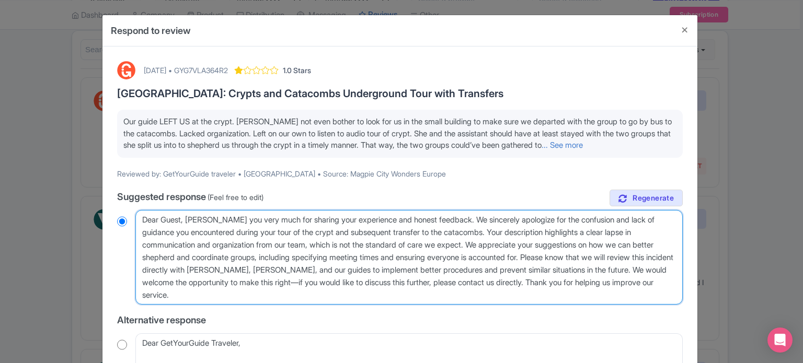
radio input "true"
type textarea "Dear Guest, thank you very much for sharing your experience and honest feedback…"
radio input "true"
drag, startPoint x: 487, startPoint y: 244, endPoint x: 572, endPoint y: 282, distance: 93.6
click at [572, 282] on textarea "Dear Guest, Thank you very much for sharing your experience and honest feedback…" at bounding box center [408, 257] width 547 height 95
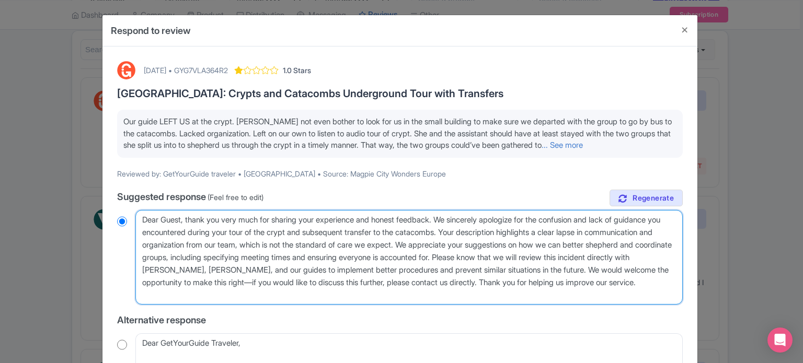
type textarea "Dear Guest, thank you very much for sharing your experience and honest feedback…"
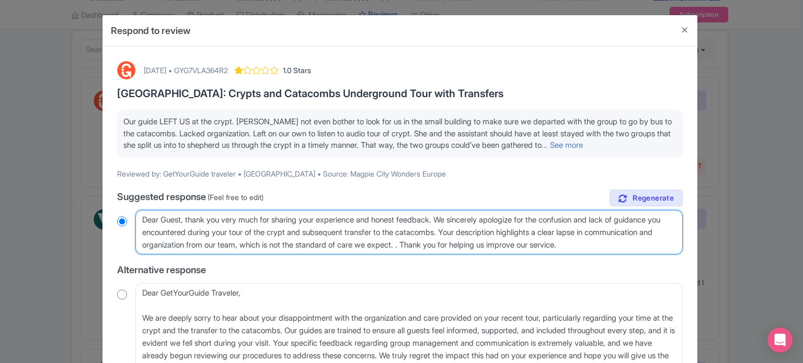
radio input "true"
type textarea "Dear Guest, thank you very much for sharing your experience and honest feedback…"
radio input "true"
type textarea "Dear Guest, thank you very much for sharing your experience and honest feedback…"
radio input "true"
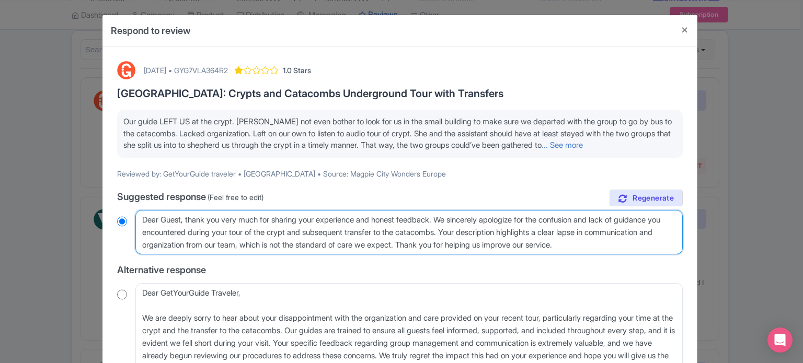
type textarea "Dear Guest, thank you very much for sharing your experience and honest feedback…"
radio input "true"
type textarea "Dear Guest, thank you very much for sharing your experience and honest feedback…"
radio input "true"
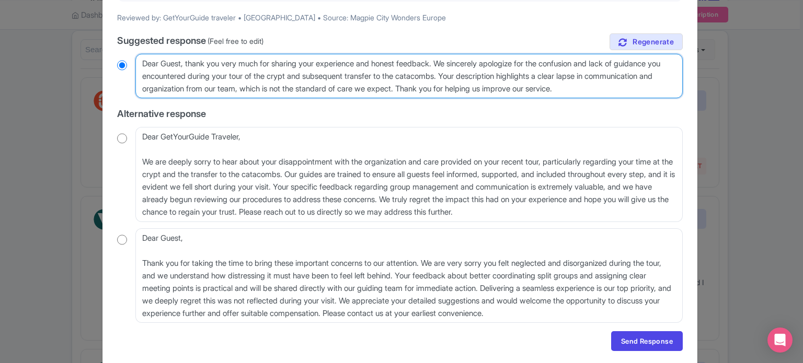
scroll to position [190, 0]
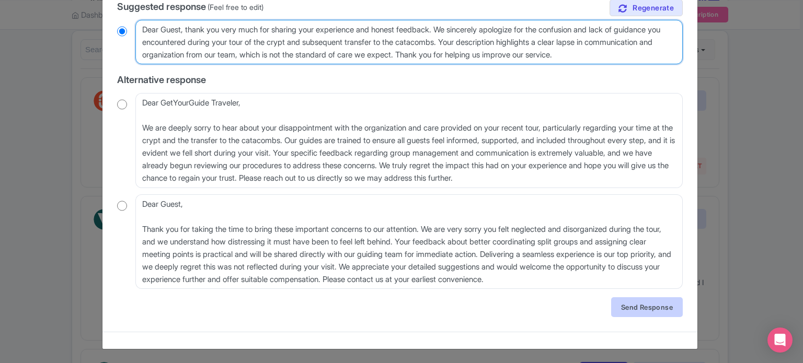
type textarea "Dear Guest, thank you very much for sharing your experience and honest feedback…"
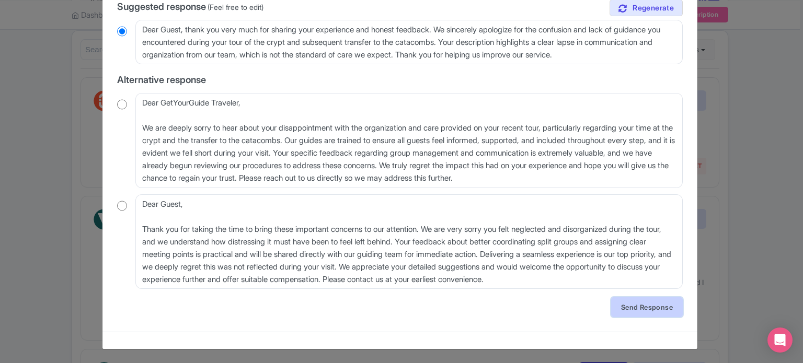
click at [661, 309] on link "Send Response" at bounding box center [647, 308] width 72 height 20
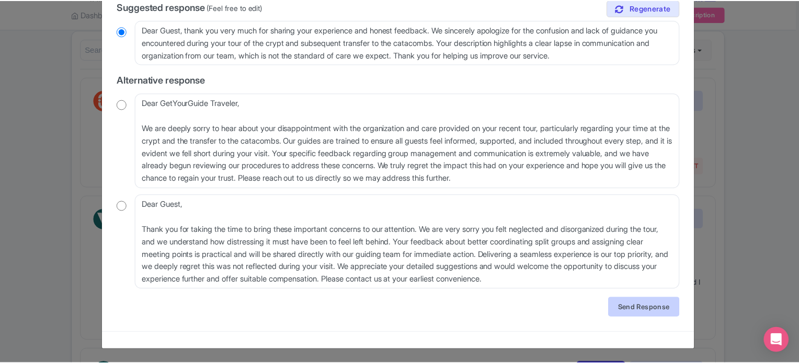
scroll to position [0, 0]
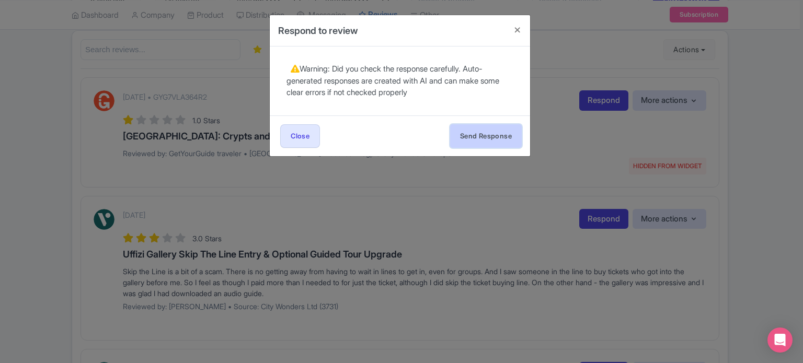
click at [482, 132] on button "Send Response" at bounding box center [486, 136] width 72 height 24
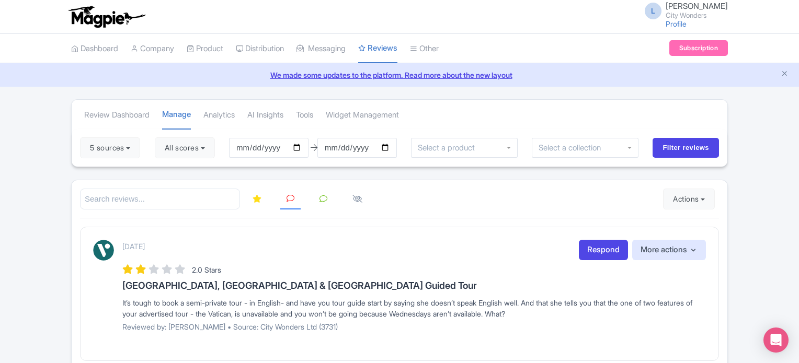
scroll to position [285, 0]
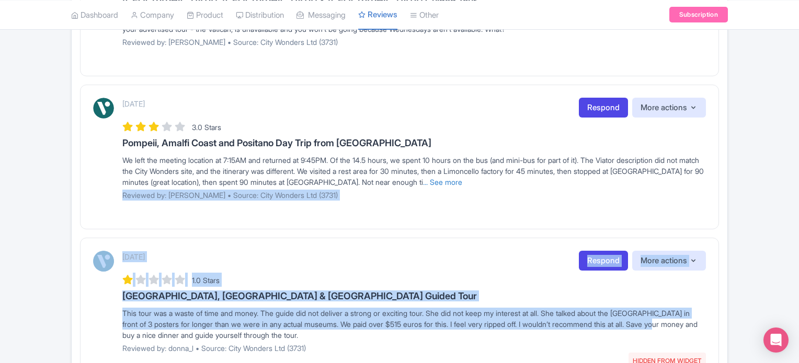
drag, startPoint x: 770, startPoint y: 185, endPoint x: 791, endPoint y: 319, distance: 135.4
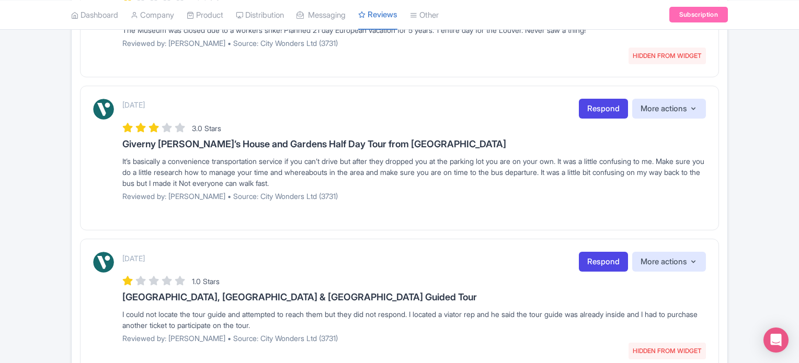
scroll to position [1419, 0]
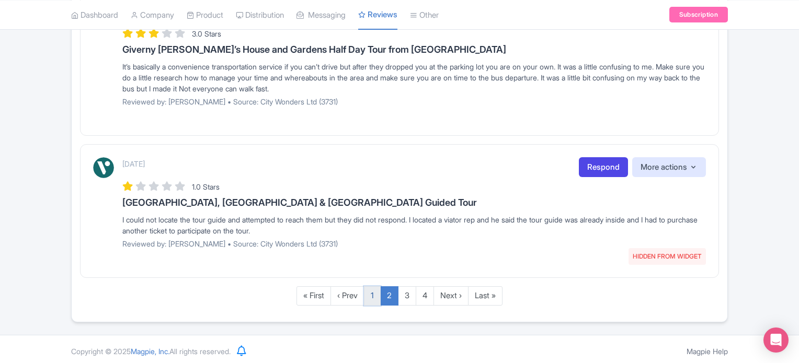
click at [368, 290] on link "1" at bounding box center [372, 296] width 17 height 19
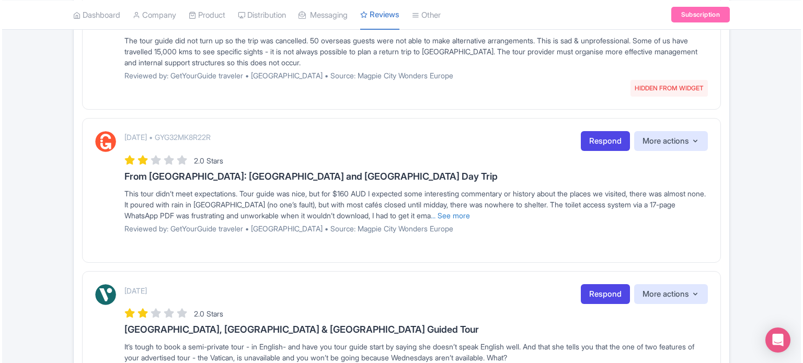
scroll to position [1238, 0]
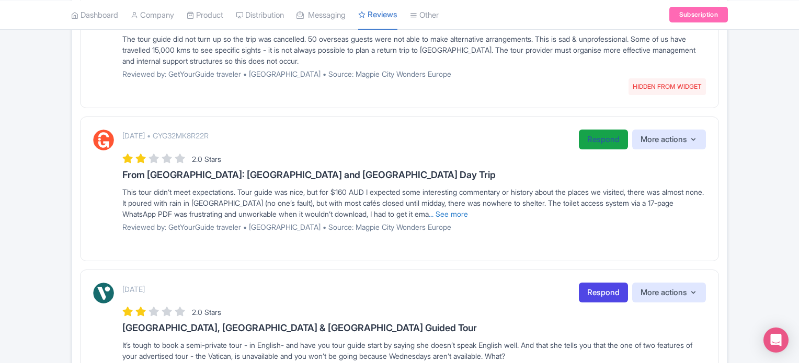
click at [593, 133] on link "Respond" at bounding box center [603, 140] width 49 height 20
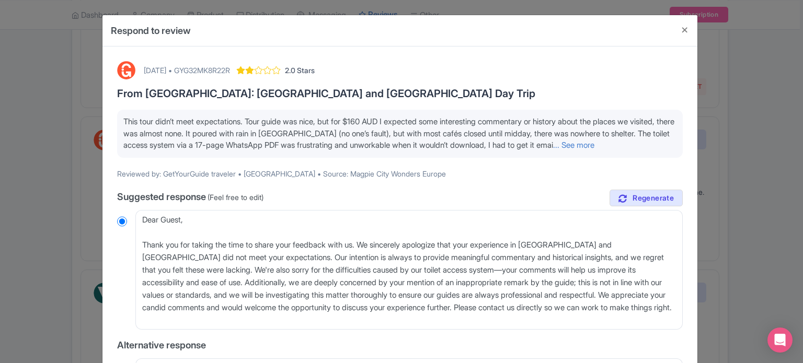
click at [120, 156] on div "This tour didn’t meet expectations. Tour guide was nice, but for $160 AUD I exp…" at bounding box center [400, 134] width 566 height 48
click at [553, 150] on link "... See more" at bounding box center [573, 145] width 41 height 10
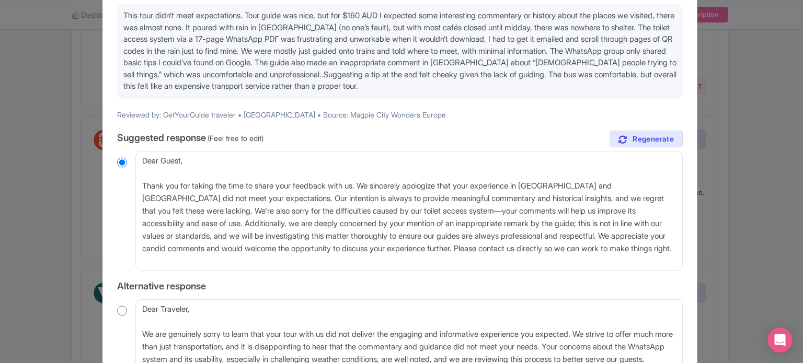
scroll to position [105, 0]
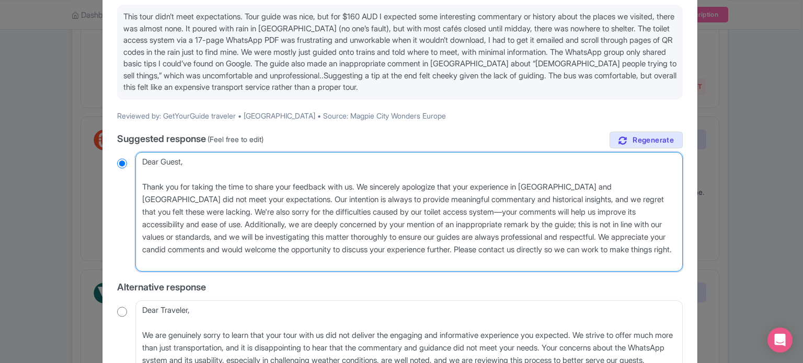
click at [146, 186] on textarea "Dear Guest, Thank you for taking the time to share your feedback with us. We si…" at bounding box center [408, 212] width 547 height 120
type textarea "Dear Guest, hank you for taking the time to share your feedback with us. We sin…"
radio input "true"
type textarea "Dear Guest, hank you for taking the time to share your feedback with us. We sin…"
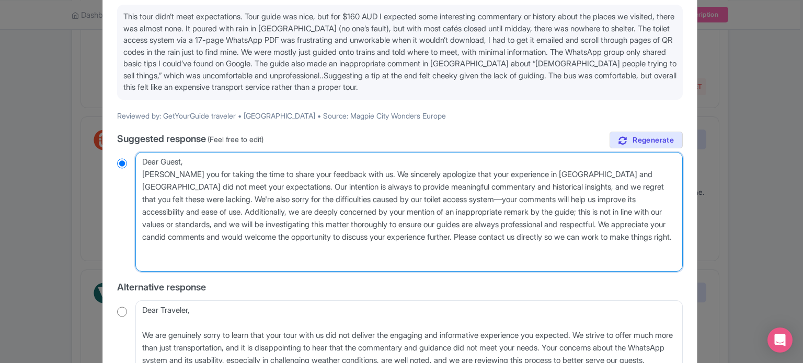
radio input "true"
type textarea "Dear Guest, hank you for taking the time to share your feedback with us. We sin…"
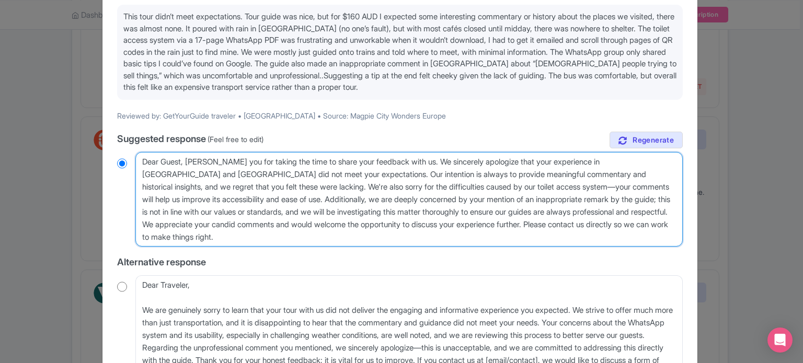
radio input "true"
type textarea "Dear Guest, thank you for taking the time to share your feedback with us. We si…"
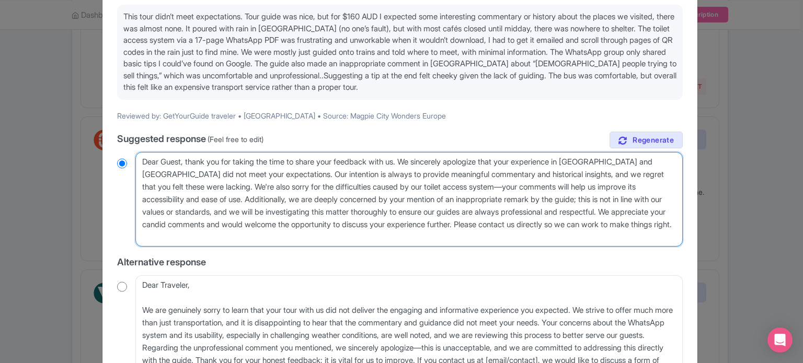
radio input "true"
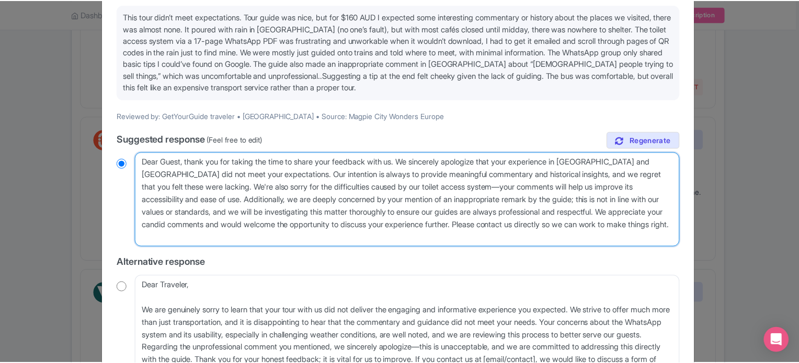
scroll to position [0, 0]
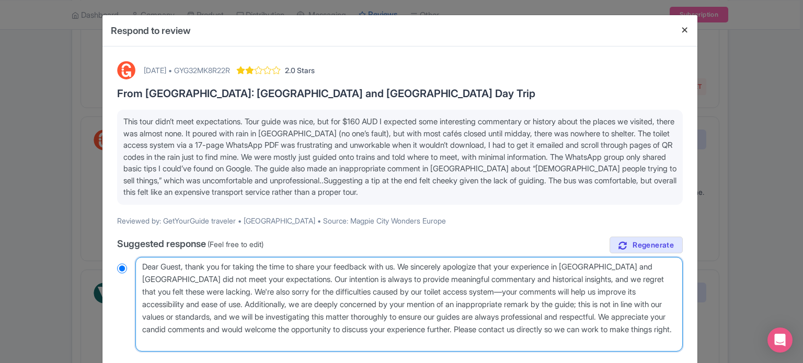
type textarea "Dear Guest, thank you for taking the time to share your feedback with us. We si…"
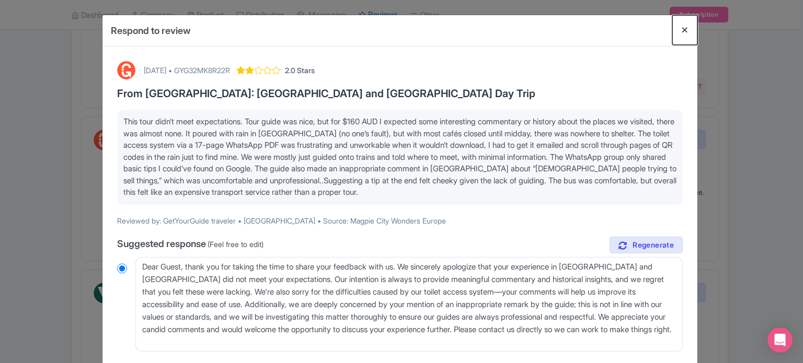
click at [685, 32] on button "Close" at bounding box center [684, 30] width 25 height 30
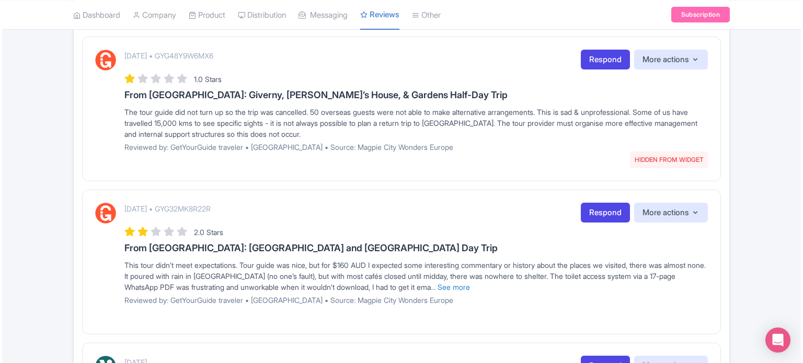
scroll to position [1102, 0]
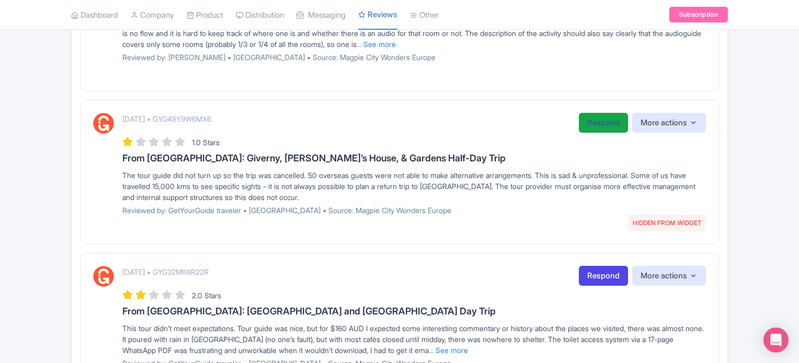
click at [607, 120] on link "Respond" at bounding box center [603, 123] width 49 height 20
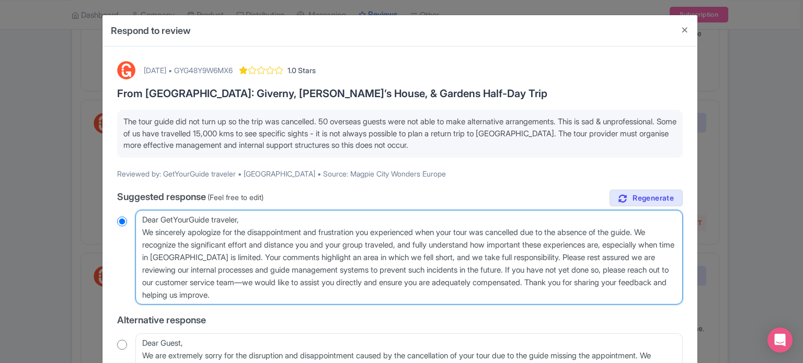
click at [148, 231] on textarea "Dear GetYourGuide traveler, We sincerely apologize for the disappointment and f…" at bounding box center [408, 257] width 547 height 95
type textarea "Dear GetYourGuide traveler, e sincerely apologize for the disappointment and fr…"
radio input "true"
type textarea "Dear GetYourGuide traveler, e sincerely apologize for the disappointment and fr…"
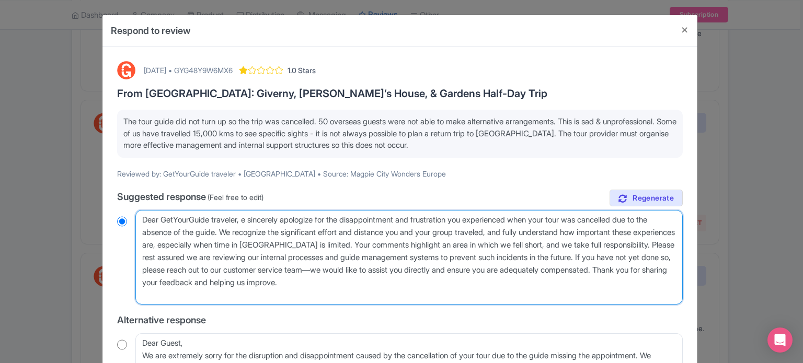
radio input "true"
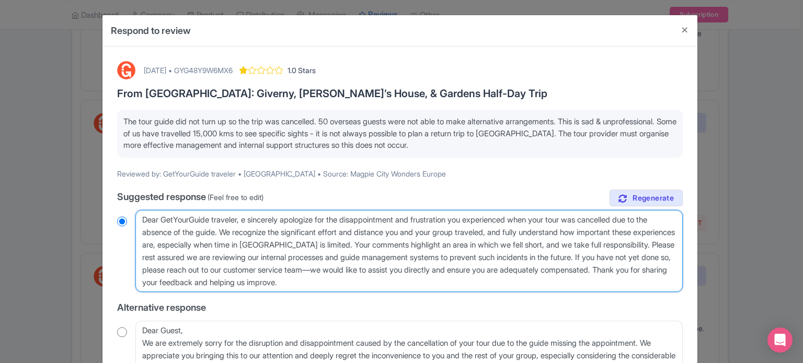
type textarea "Dear GetYourGuide traveler, we sincerely apologize for the disappointment and f…"
radio input "true"
drag, startPoint x: 380, startPoint y: 244, endPoint x: 473, endPoint y: 280, distance: 99.5
click at [473, 280] on textarea "Dear GetYourGuide traveler, We sincerely apologize for the disappointment and f…" at bounding box center [408, 251] width 547 height 83
type textarea "Dear GetYourGuide traveler, we sincerely apologize for the disappointment and f…"
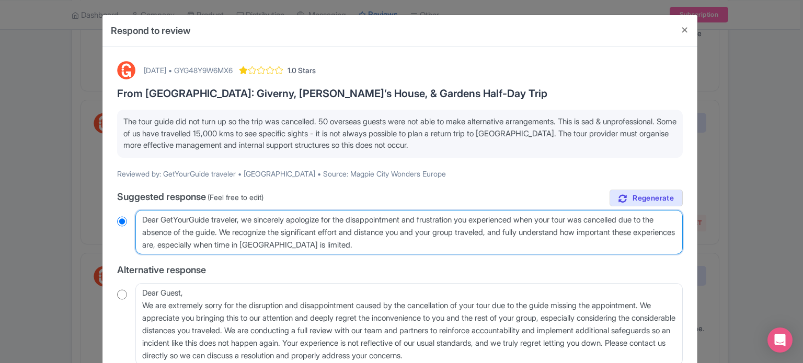
radio input "true"
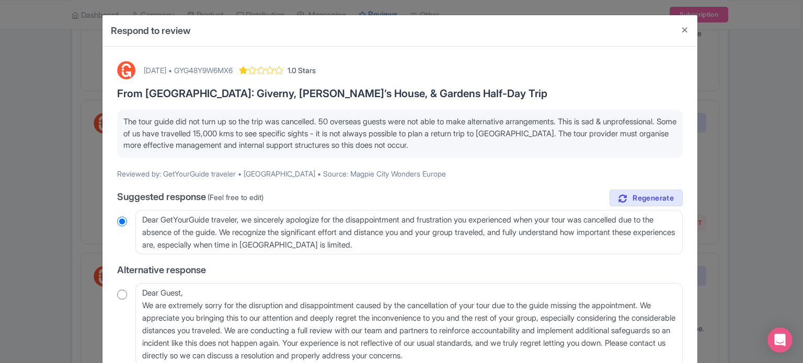
click at [232, 75] on div "October 05, 2025 • GYG48Y9W6MX6" at bounding box center [188, 70] width 89 height 11
click at [232, 69] on div "October 05, 2025 • GYG48Y9W6MX6" at bounding box center [188, 70] width 89 height 11
copy div "GYG48Y9W6MX6"
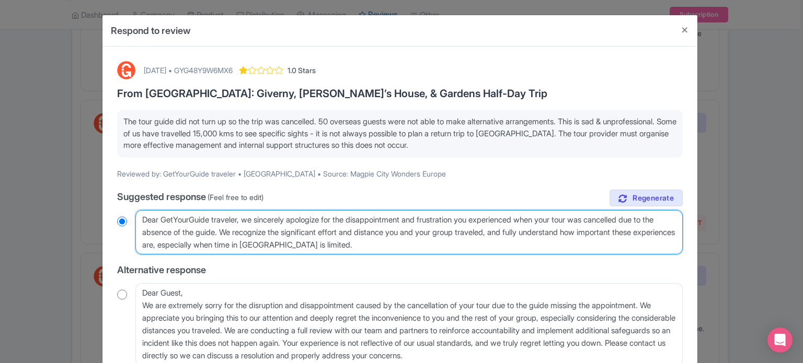
click at [425, 245] on textarea "Dear GetYourGuide traveler, We sincerely apologize for the disappointment and f…" at bounding box center [408, 232] width 547 height 45
type textarea "Dear GetYourGuide traveler, we sincerely apologize for the disappointment and f…"
radio input "true"
type textarea "Dear GetYourGuide traveler, we sincerely apologize for the disappointment and f…"
radio input "true"
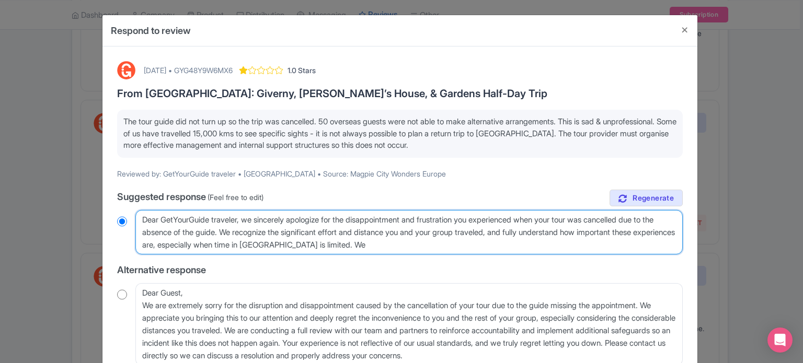
type textarea "Dear GetYourGuide traveler, we sincerely apologize for the disappointment and f…"
radio input "true"
type textarea "Dear GetYourGuide traveler, we sincerely apologize for the disappointment and f…"
radio input "true"
type textarea "Dear GetYourGuide traveler, we sincerely apologize for the disappointment and f…"
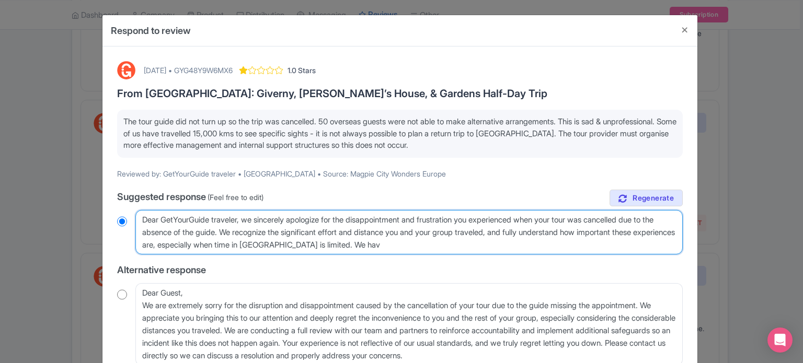
radio input "true"
type textarea "Dear GetYourGuide traveler, we sincerely apologize for the disappointment and f…"
radio input "true"
type textarea "Dear GetYourGuide traveler, we sincerely apologize for the disappointment and f…"
radio input "true"
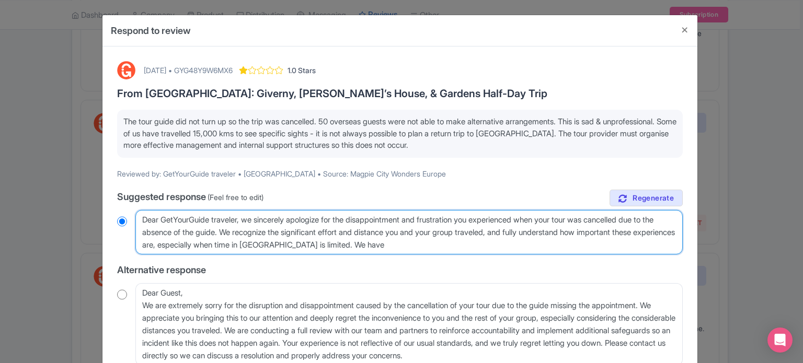
type textarea "Dear GetYourGuide traveler, we sincerely apologize for the disappointment and f…"
radio input "true"
type textarea "Dear GetYourGuide traveler, we sincerely apologize for the disappointment and f…"
radio input "true"
type textarea "Dear GetYourGuide traveler, we sincerely apologize for the disappointment and f…"
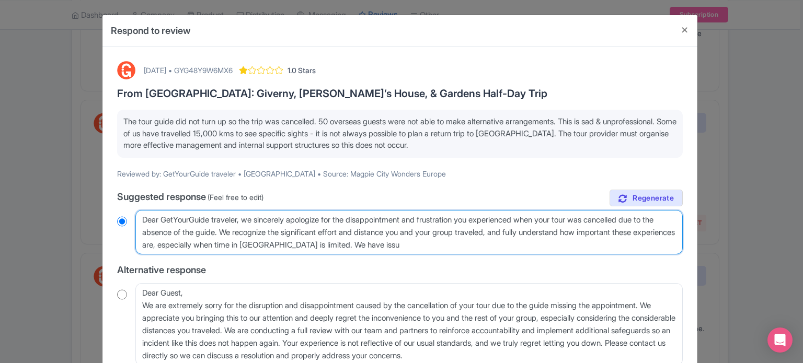
radio input "true"
type textarea "Dear GetYourGuide traveler, we sincerely apologize for the disappointment and f…"
radio input "true"
type textarea "Dear GetYourGuide traveler, we sincerely apologize for the disappointment and f…"
radio input "true"
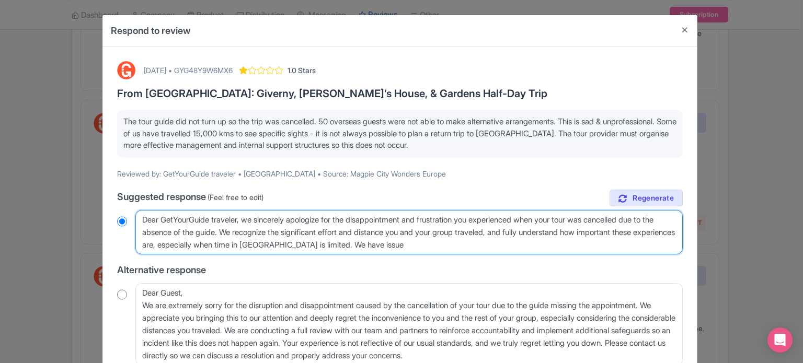
type textarea "Dear GetYourGuide traveler, we sincerely apologize for the disappointment and f…"
radio input "true"
type textarea "Dear GetYourGuide traveler, we sincerely apologize for the disappointment and f…"
radio input "true"
type textarea "Dear GetYourGuide traveler, we sincerely apologize for the disappointment and f…"
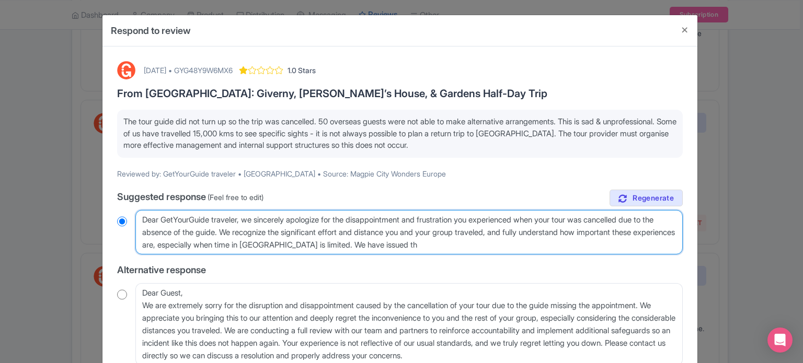
radio input "true"
type textarea "Dear GetYourGuide traveler, we sincerely apologize for the disappointment and f…"
radio input "true"
type textarea "Dear GetYourGuide traveler, we sincerely apologize for the disappointment and f…"
radio input "true"
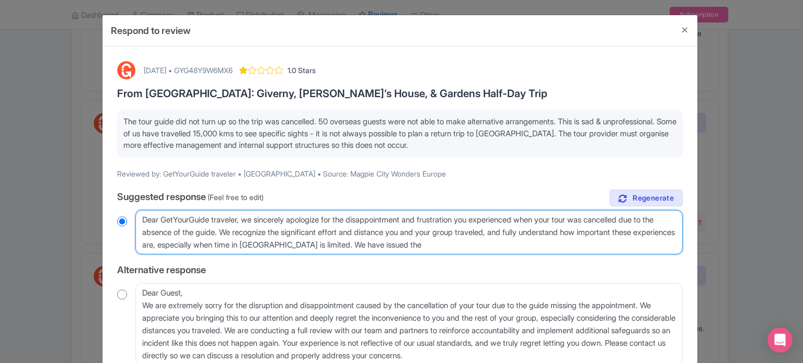
type textarea "Dear GetYourGuide traveler, we sincerely apologize for the disappointment and f…"
radio input "true"
type textarea "Dear GetYourGuide traveler, we sincerely apologize for the disappointment and f…"
radio input "true"
type textarea "Dear GetYourGuide traveler, we sincerely apologize for the disappointment and f…"
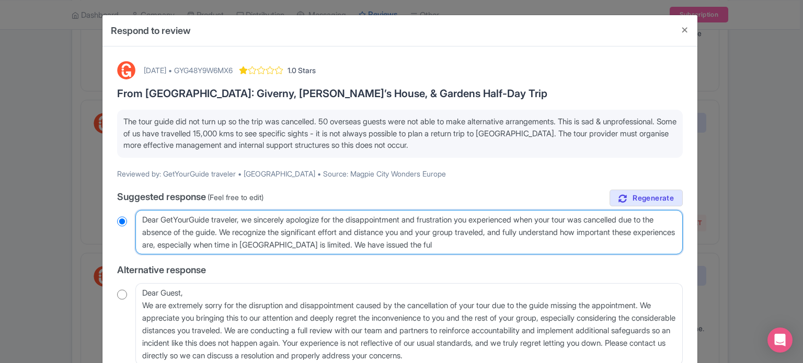
radio input "true"
type textarea "Dear GetYourGuide traveler, we sincerely apologize for the disappointment and f…"
radio input "true"
type textarea "Dear GetYourGuide traveler, we sincerely apologize for the disappointment and f…"
radio input "true"
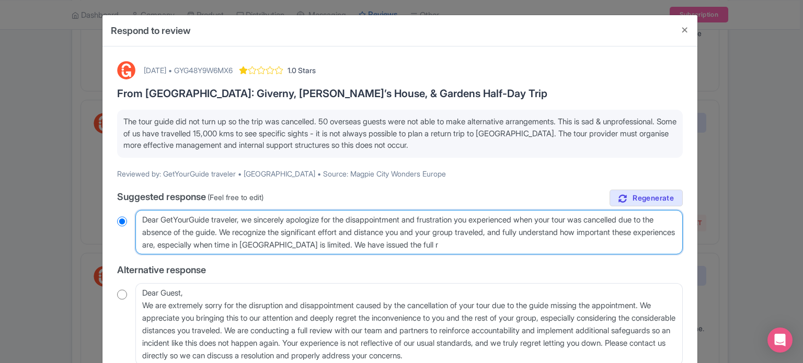
type textarea "Dear GetYourGuide traveler, we sincerely apologize for the disappointment and f…"
radio input "true"
type textarea "Dear GetYourGuide traveler, we sincerely apologize for the disappointment and f…"
radio input "true"
type textarea "Dear GetYourGuide traveler, we sincerely apologize for the disappointment and f…"
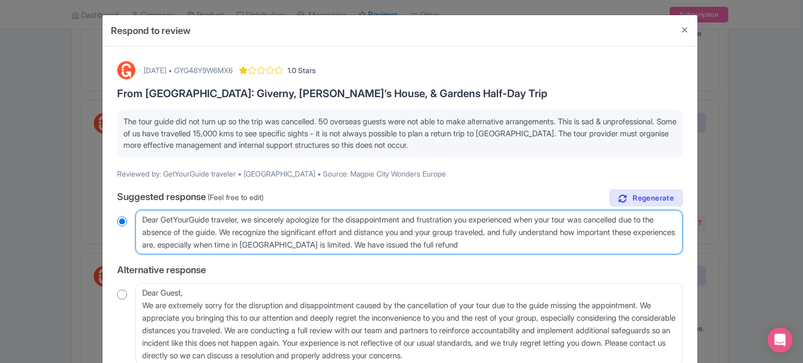
radio input "true"
type textarea "Dear GetYourGuide traveler, we sincerely apologize for the disappointment and f…"
radio input "true"
type textarea "Dear GetYourGuide traveler, we sincerely apologize for the disappointment and f…"
radio input "true"
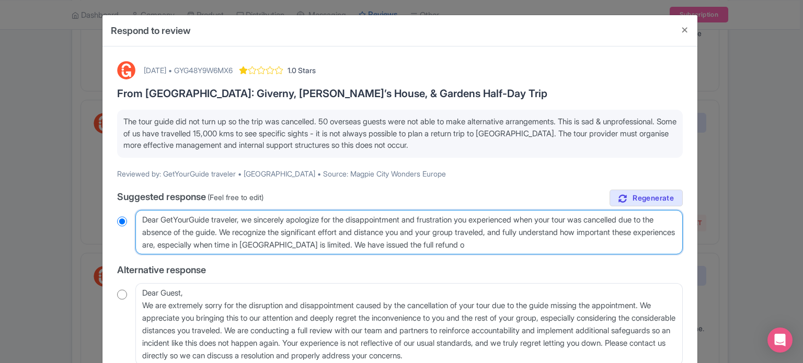
type textarea "Dear GetYourGuide traveler, we sincerely apologize for the disappointment and f…"
radio input "true"
type textarea "Dear GetYourGuide traveler, we sincerely apologize for the disappointment and f…"
radio input "true"
type textarea "Dear GetYourGuide traveler, we sincerely apologize for the disappointment and f…"
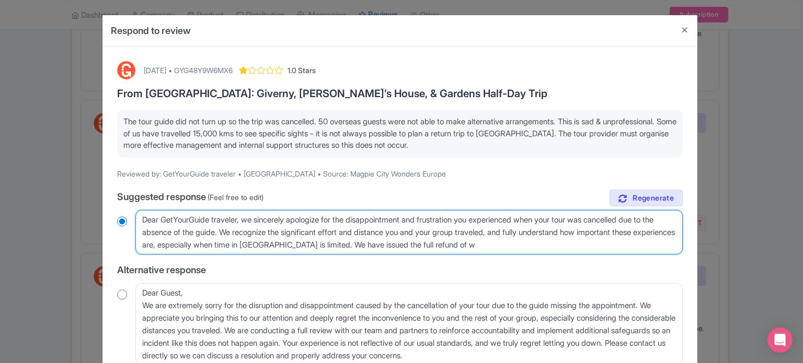
radio input "true"
type textarea "Dear GetYourGuide traveler, we sincerely apologize for the disappointment and f…"
radio input "true"
type textarea "Dear GetYourGuide traveler, we sincerely apologize for the disappointment and f…"
radio input "true"
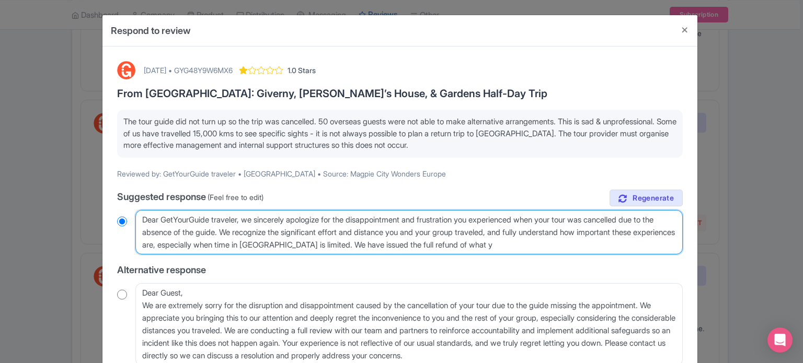
type textarea "Dear GetYourGuide traveler, we sincerely apologize for the disappointment and f…"
radio input "true"
type textarea "Dear GetYourGuide traveler, we sincerely apologize for the disappointment and f…"
radio input "true"
type textarea "Dear GetYourGuide traveler, we sincerely apologize for the disappointment and f…"
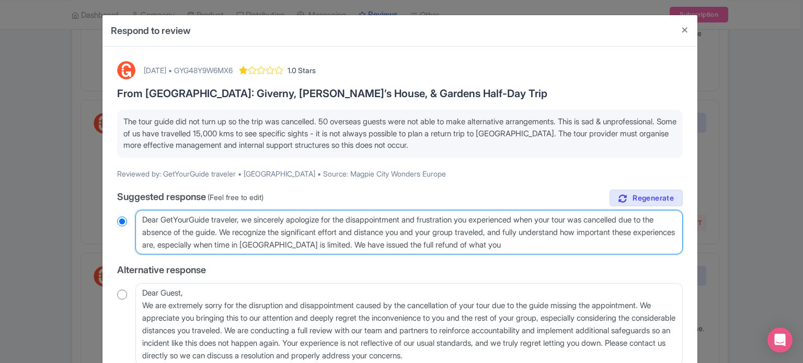
radio input "true"
type textarea "Dear GetYourGuide traveler, we sincerely apologize for the disappointment and f…"
radio input "true"
type textarea "Dear GetYourGuide traveler, we sincerely apologize for the disappointment and f…"
radio input "true"
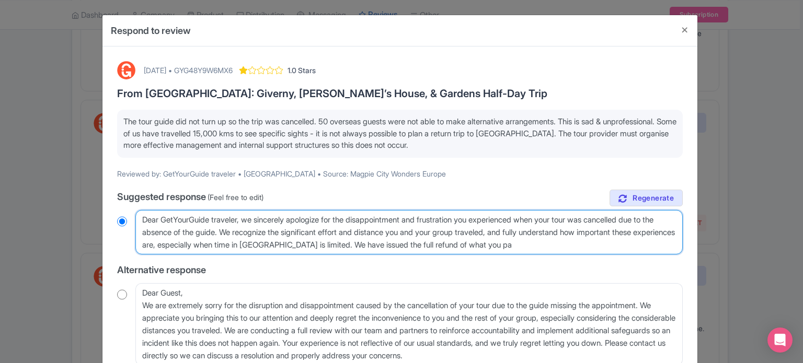
type textarea "Dear GetYourGuide traveler, we sincerely apologize for the disappointment and f…"
radio input "true"
type textarea "Dear GetYourGuide traveler, we sincerely apologize for the disappointment and f…"
radio input "true"
type textarea "Dear GetYourGuide traveler, we sincerely apologize for the disappointment and f…"
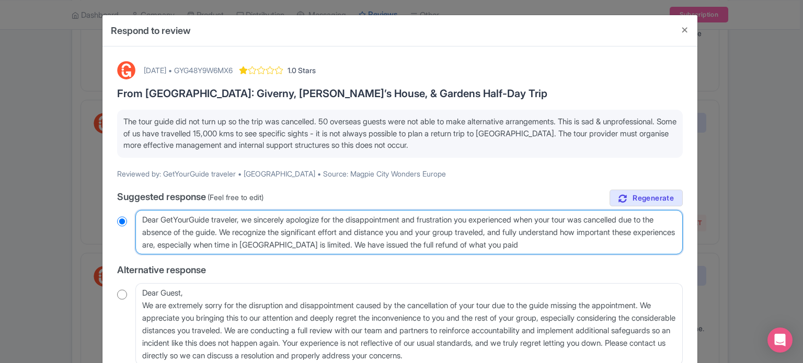
radio input "true"
type textarea "Dear GetYourGuide traveler, we sincerely apologize for the disappointment and f…"
radio input "true"
type textarea "Dear GetYourGuide traveler, we sincerely apologize for the disappointment and f…"
radio input "true"
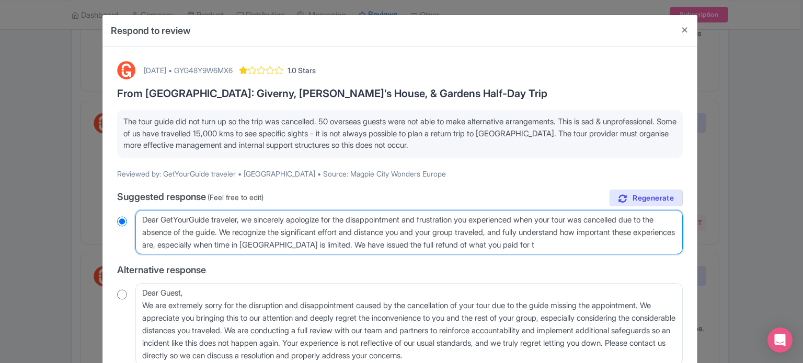
type textarea "Dear GetYourGuide traveler, we sincerely apologize for the disappointment and f…"
radio input "true"
type textarea "Dear GetYourGuide traveler, we sincerely apologize for the disappointment and f…"
radio input "true"
type textarea "Dear GetYourGuide traveler, we sincerely apologize for the disappointment and f…"
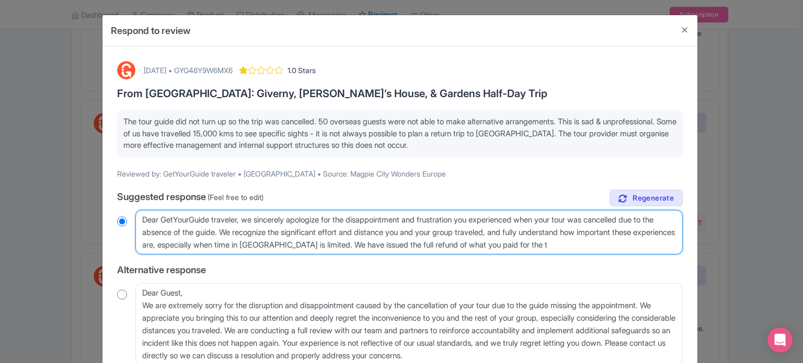
radio input "true"
type textarea "Dear GetYourGuide traveler, we sincerely apologize for the disappointment and f…"
radio input "true"
type textarea "Dear GetYourGuide traveler, we sincerely apologize for the disappointment and f…"
radio input "true"
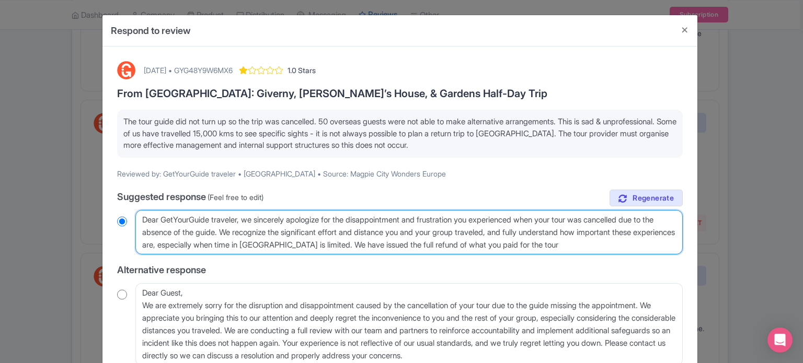
type textarea "Dear GetYourGuide traveler, we sincerely apologize for the disappointment and f…"
radio input "true"
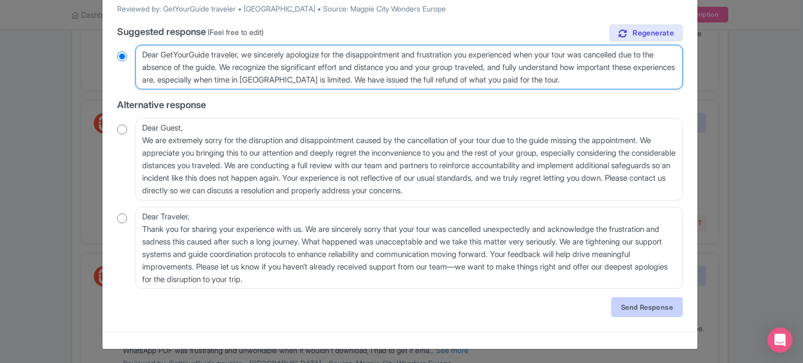
type textarea "Dear GetYourGuide traveler, we sincerely apologize for the disappointment and f…"
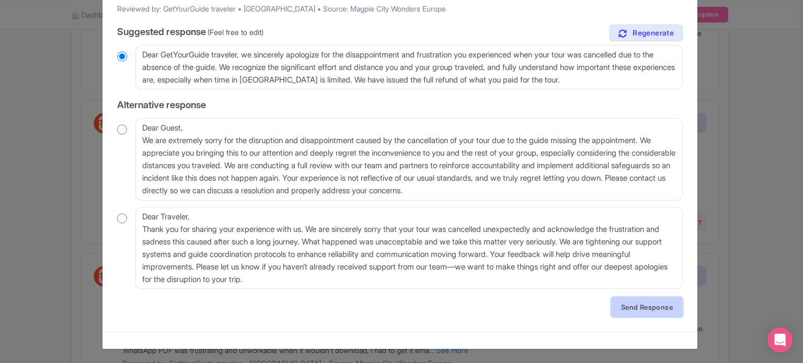
click at [629, 306] on link "Send Response" at bounding box center [647, 308] width 72 height 20
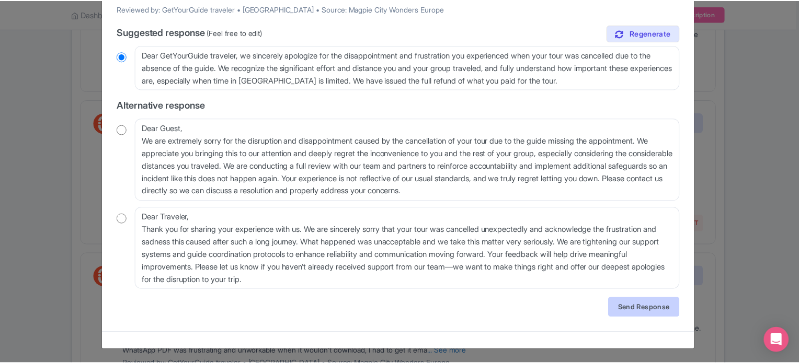
scroll to position [0, 0]
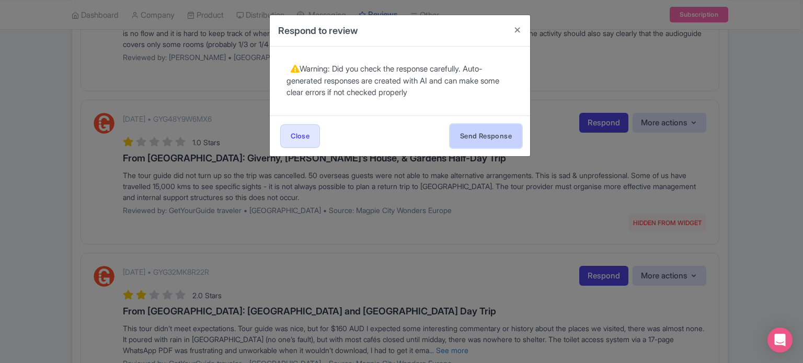
click at [469, 129] on button "Send Response" at bounding box center [486, 136] width 72 height 24
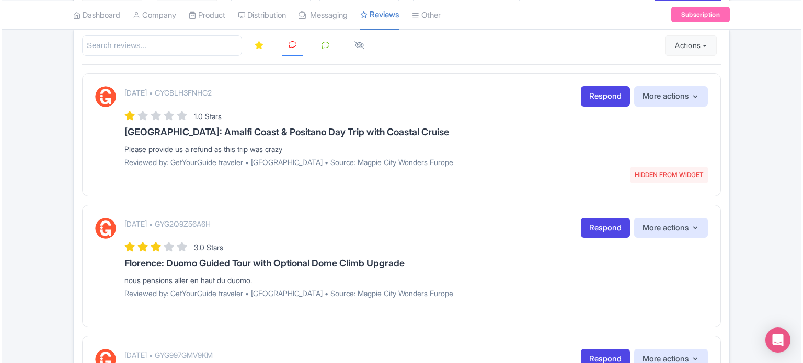
scroll to position [158, 0]
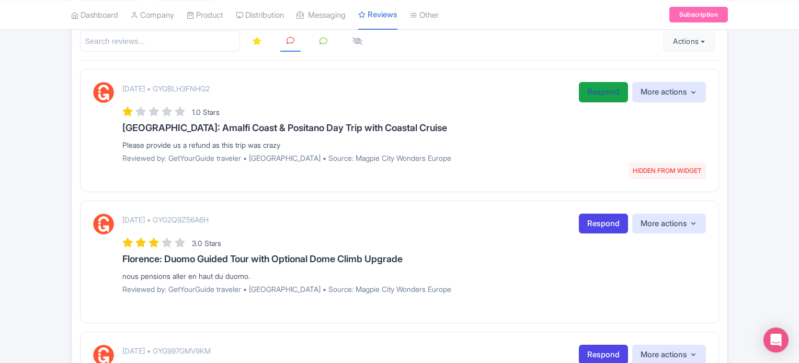
click at [602, 94] on link "Respond" at bounding box center [603, 92] width 49 height 20
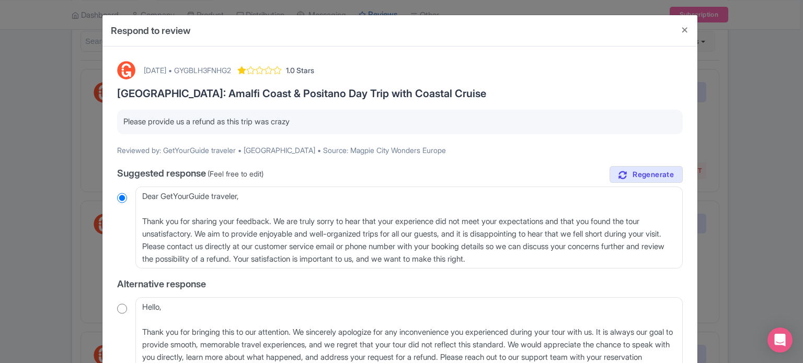
click at [231, 67] on div "[DATE] • GYGBLH3FNHG2" at bounding box center [187, 70] width 87 height 11
copy div "GYGBLH3FNHG2"
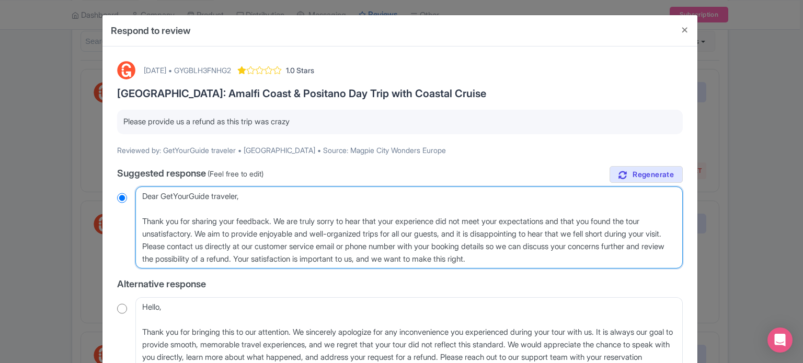
click at [145, 220] on textarea "Dear GetYourGuide traveler, Thank you for sharing your feedback. We are truly s…" at bounding box center [408, 228] width 547 height 83
type textarea "Dear GetYourGuide traveler, [PERSON_NAME] you for sharing your feedback. We are…"
radio input "true"
type textarea "Dear GetYourGuide traveler, [PERSON_NAME] you for sharing your feedback. We are…"
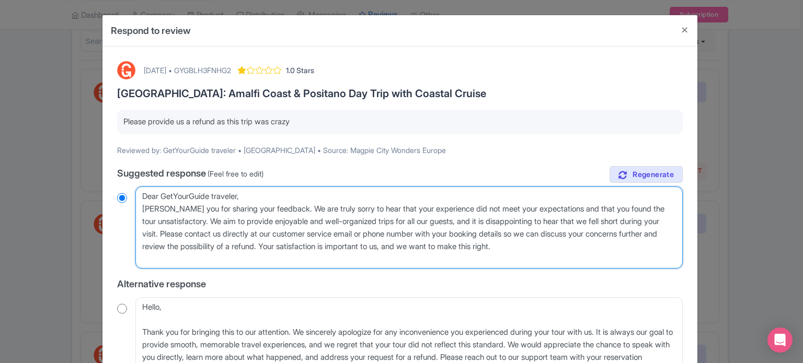
radio input "true"
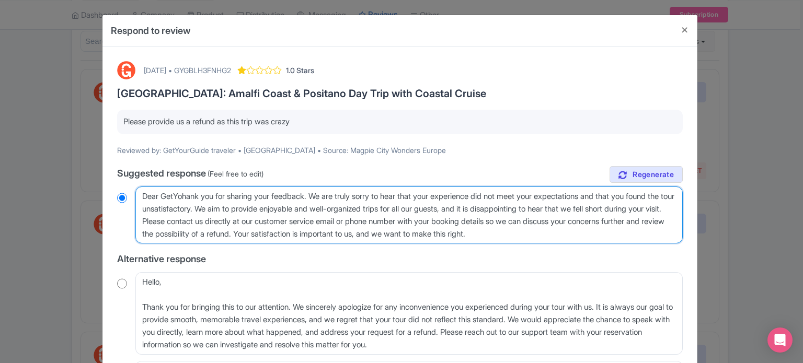
type textarea "Dear [PERSON_NAME] you for sharing your feedback. We are truly sorry to hear th…"
radio input "true"
type textarea "Dear [PERSON_NAME] you for sharing your feedback. We are truly sorry to hear th…"
radio input "true"
type textarea "Dear [PERSON_NAME] you for sharing your feedback. We are truly sorry to hear th…"
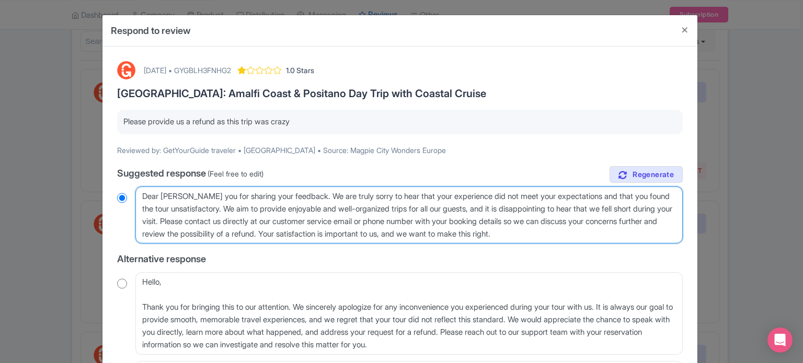
radio input "true"
type textarea "Dear Ghank you for sharing your feedback. We are truly sorry to hear that your …"
radio input "true"
type textarea "Dear [PERSON_NAME] you for sharing your feedback. We are truly sorry to hear th…"
radio input "true"
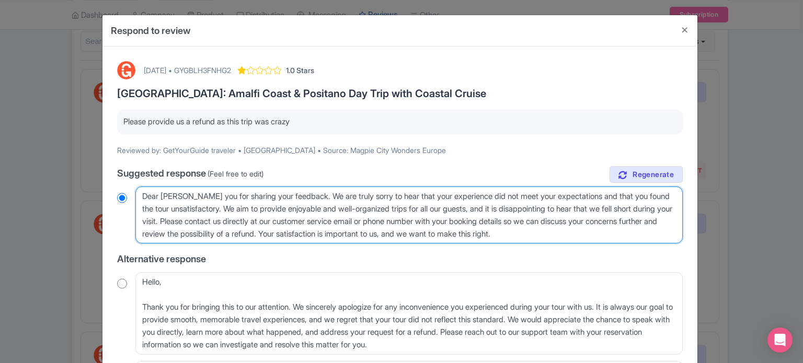
type textarea "Dear ghank you for sharing your feedback. We are truly sorry to hear that your …"
radio input "true"
type textarea "Dear guehank you for sharing your feedback. We are truly sorry to hear that you…"
radio input "true"
type textarea "Dear guesthank you for sharing your feedback. We are truly sorry to hear that y…"
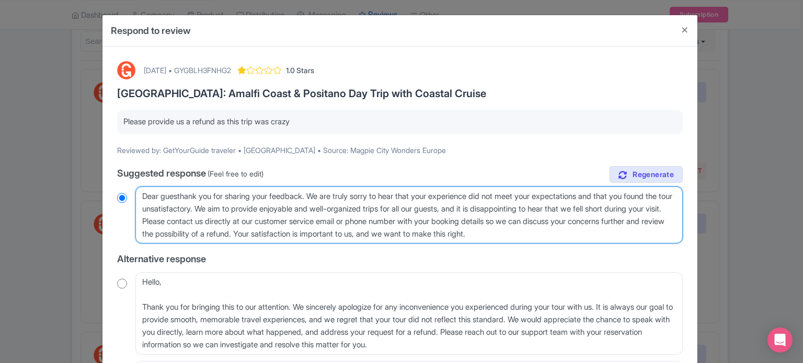
radio input "true"
type textarea "Dear guest,[PERSON_NAME] you for sharing your feedback. We are truly sorry to h…"
radio input "true"
type textarea "Dear guest, [PERSON_NAME] you for sharing your feedback. We are truly sorry to …"
radio input "true"
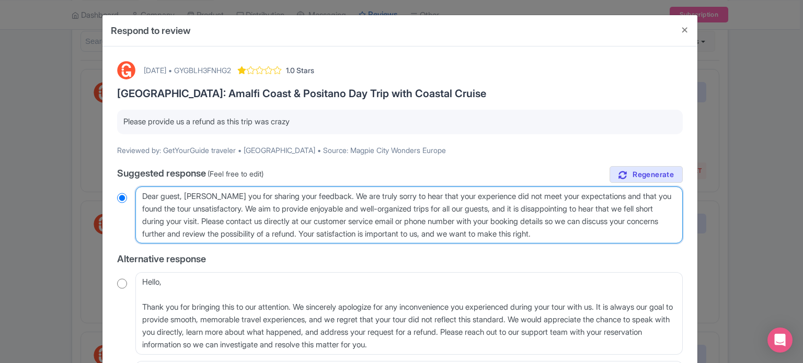
type textarea "Dear guest, thank you for sharing your feedback. We are truly sorry to hear tha…"
radio input "true"
drag, startPoint x: 517, startPoint y: 207, endPoint x: 648, endPoint y: 236, distance: 134.5
click at [648, 236] on textarea "Dear GetYourGuide traveler, Thank you for sharing your feedback. We are truly s…" at bounding box center [408, 216] width 547 height 58
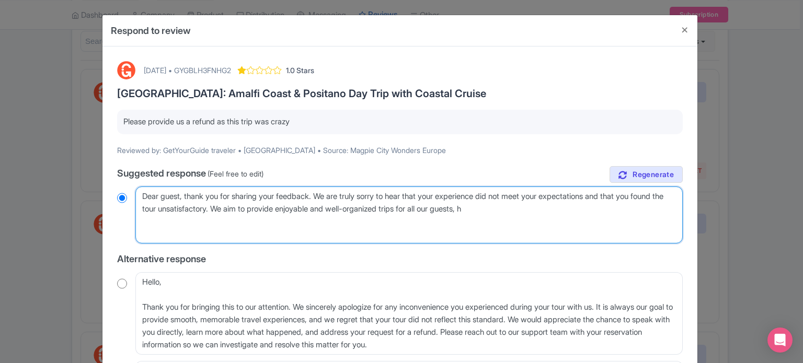
type textarea "Dear guest, thank you for sharing your feedback. We are truly sorry to hear tha…"
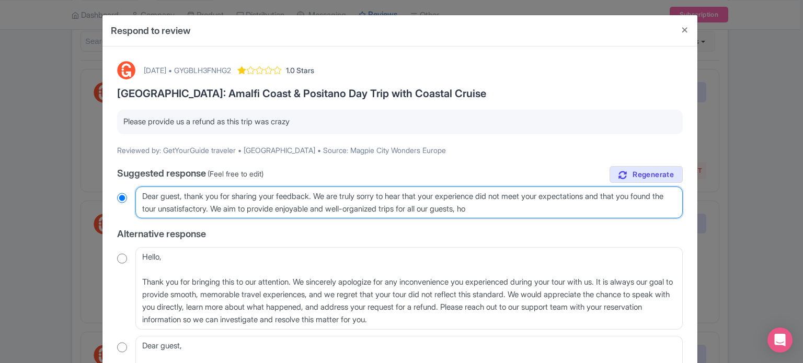
radio input "true"
type textarea "Dear guest, thank you for sharing your feedback. We are truly sorry to hear tha…"
radio input "true"
type textarea "Dear guest, thank you for sharing your feedback. We are truly sorry to hear tha…"
radio input "true"
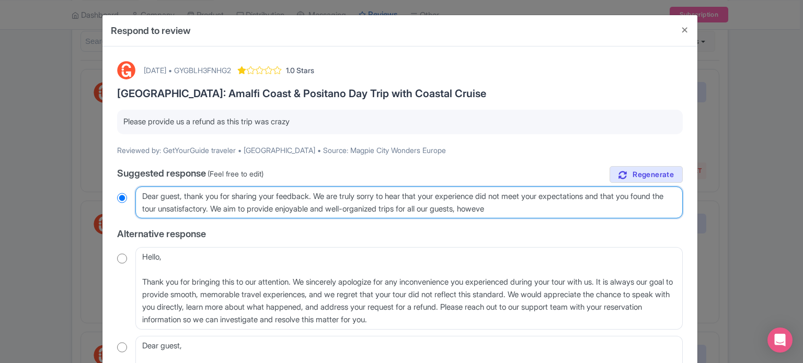
type textarea "Dear guest, thank you for sharing your feedback. We are truly sorry to hear tha…"
radio input "true"
type textarea "Dear guest, thank you for sharing your feedback. We are truly sorry to hear tha…"
radio input "true"
type textarea "Dear guest, thank you for sharing your feedback. We are truly sorry to hear tha…"
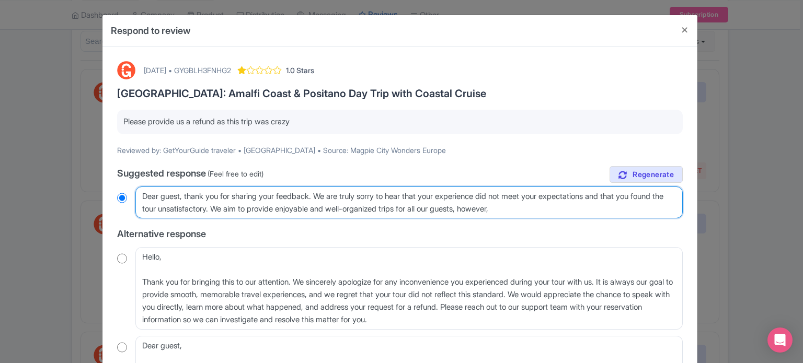
radio input "true"
type textarea "Dear guest, thank you for sharing your feedback. We are truly sorry to hear tha…"
radio input "true"
type textarea "Dear guest, thank you for sharing your feedback. We are truly sorry to hear tha…"
radio input "true"
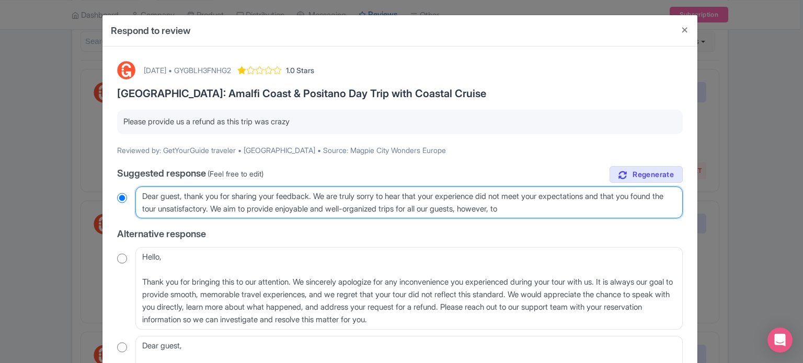
type textarea "Dear guest, thank you for sharing your feedback. We are truly sorry to hear tha…"
radio input "true"
type textarea "Dear guest, thank you for sharing your feedback. We are truly sorry to hear tha…"
radio input "true"
type textarea "Dear guest, thank you for sharing your feedback. We are truly sorry to hear tha…"
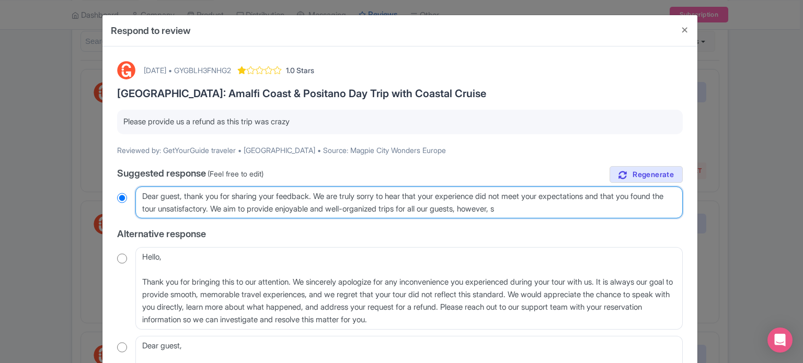
radio input "true"
type textarea "Dear guest, thank you for sharing your feedback. We are truly sorry to hear tha…"
radio input "true"
type textarea "Dear guest, thank you for sharing your feedback. We are truly sorry to hear tha…"
radio input "true"
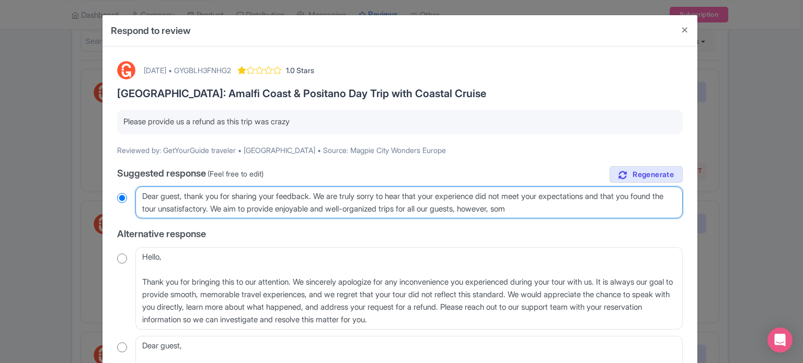
type textarea "Dear guest, thank you for sharing your feedback. We are truly sorry to hear tha…"
radio input "true"
type textarea "Dear guest, thank you for sharing your feedback. We are truly sorry to hear tha…"
radio input "true"
type textarea "Dear guest, thank you for sharing your feedback. We are truly sorry to hear tha…"
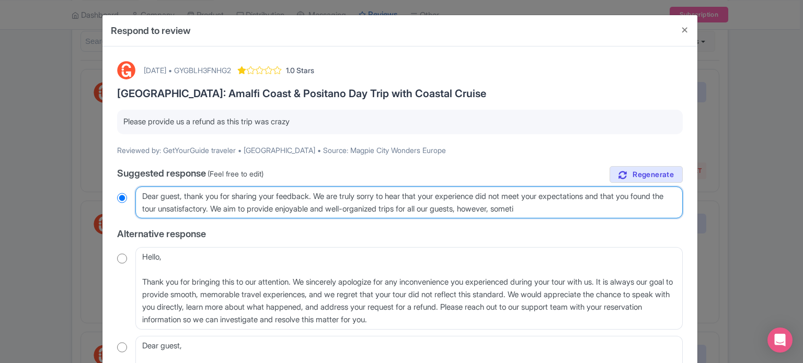
radio input "true"
type textarea "Dear guest, thank you for sharing your feedback. We are truly sorry to hear tha…"
radio input "true"
type textarea "Dear guest, thank you for sharing your feedback. We are truly sorry to hear tha…"
radio input "true"
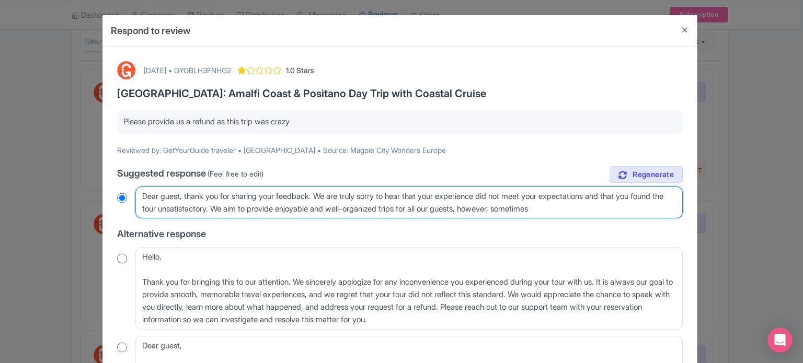
type textarea "Dear guest, thank you for sharing your feedback. We are truly sorry to hear tha…"
radio input "true"
type textarea "Dear guest, thank you for sharing your feedback. We are truly sorry to hear tha…"
radio input "true"
type textarea "Dear guest, thank you for sharing your feedback. We are truly sorry to hear tha…"
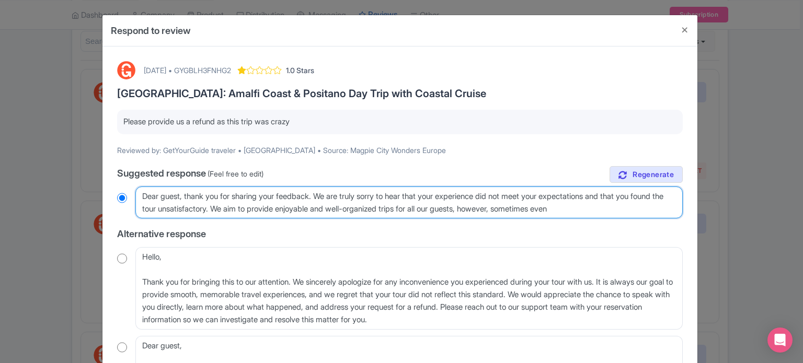
radio input "true"
type textarea "Dear guest, thank you for sharing your feedback. We are truly sorry to hear tha…"
radio input "true"
type textarea "Dear guest, thank you for sharing your feedback. We are truly sorry to hear tha…"
radio input "true"
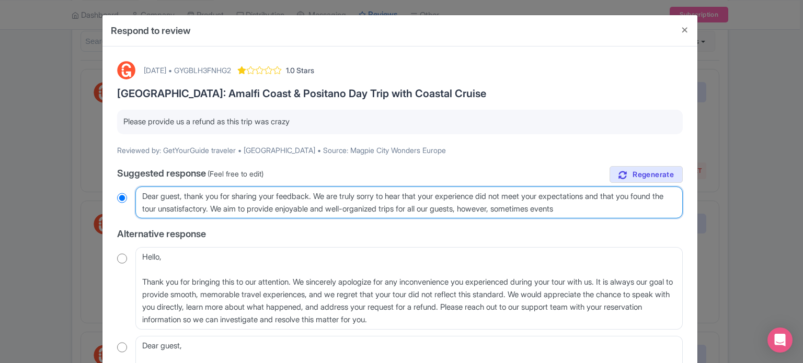
type textarea "Dear guest, thank you for sharing your feedback. We are truly sorry to hear tha…"
radio input "true"
type textarea "Dear guest, thank you for sharing your feedback. We are truly sorry to hear tha…"
radio input "true"
type textarea "Dear guest, thank you for sharing your feedback. We are truly sorry to hear tha…"
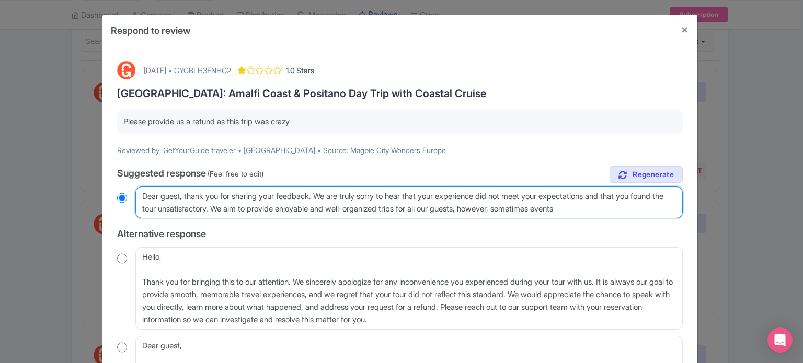
radio input "true"
type textarea "Dear guest, thank you for sharing your feedback. We are truly sorry to hear tha…"
radio input "true"
type textarea "Dear guest, thank you for sharing your feedback. We are truly sorry to hear tha…"
radio input "true"
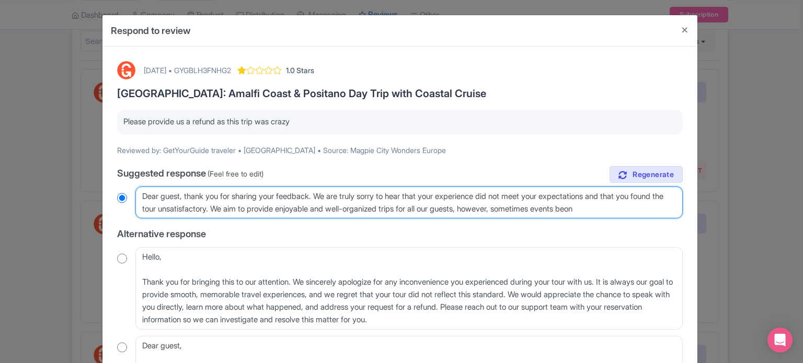
type textarea "Dear guest, thank you for sharing your feedback. We are truly sorry to hear tha…"
radio input "true"
type textarea "Dear guest, thank you for sharing your feedback. We are truly sorry to hear tha…"
radio input "true"
type textarea "Dear guest, thank you for sharing your feedback. We are truly sorry to hear tha…"
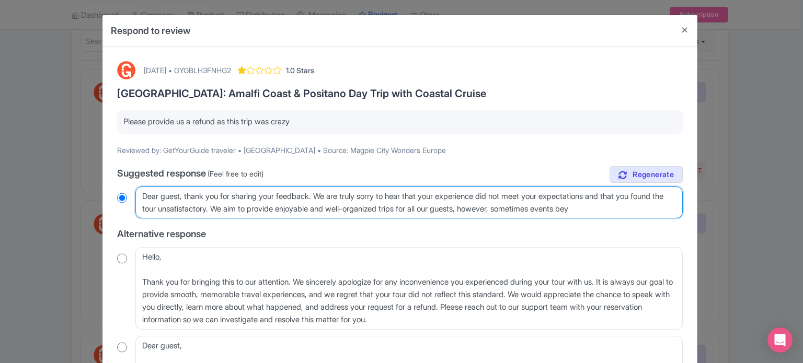
radio input "true"
type textarea "Dear guest, thank you for sharing your feedback. We are truly sorry to hear tha…"
radio input "true"
type textarea "Dear guest, thank you for sharing your feedback. We are truly sorry to hear tha…"
radio input "true"
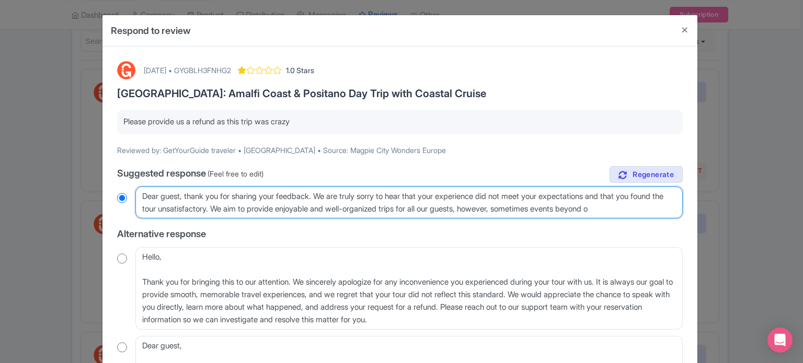
type textarea "Dear guest, thank you for sharing your feedback. We are truly sorry to hear tha…"
radio input "true"
type textarea "Dear guest, thank you for sharing your feedback. We are truly sorry to hear tha…"
radio input "true"
type textarea "Dear guest, thank you for sharing your feedback. We are truly sorry to hear tha…"
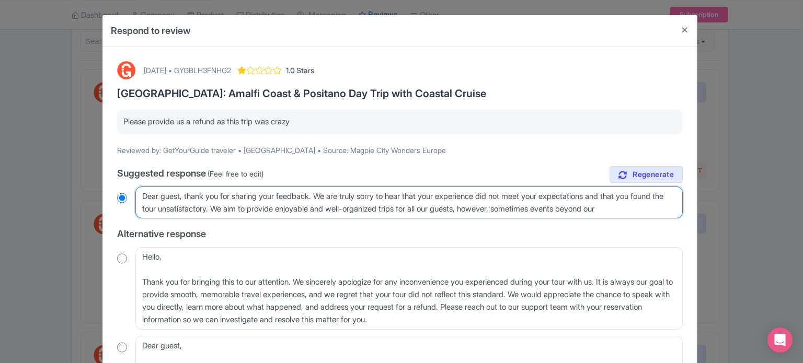
radio input "true"
type textarea "Dear guest, thank you for sharing your feedback. We are truly sorry to hear tha…"
radio input "true"
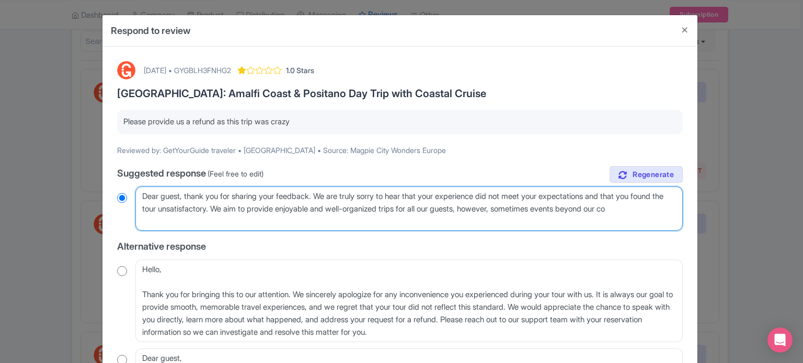
type textarea "Dear guest, thank you for sharing your feedback. We are truly sorry to hear tha…"
radio input "true"
type textarea "Dear guest, thank you for sharing your feedback. We are truly sorry to hear tha…"
radio input "true"
type textarea "Dear guest, thank you for sharing your feedback. We are truly sorry to hear tha…"
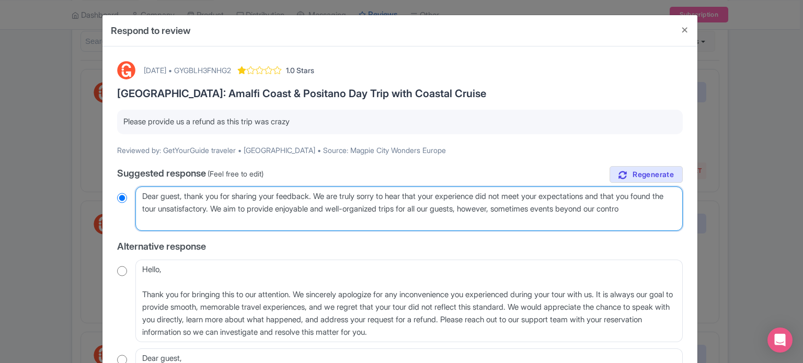
radio input "true"
type textarea "Dear guest, thank you for sharing your feedback. We are truly sorry to hear tha…"
radio input "true"
type textarea "Dear guest, thank you for sharing your feedback. We are truly sorry to hear tha…"
radio input "true"
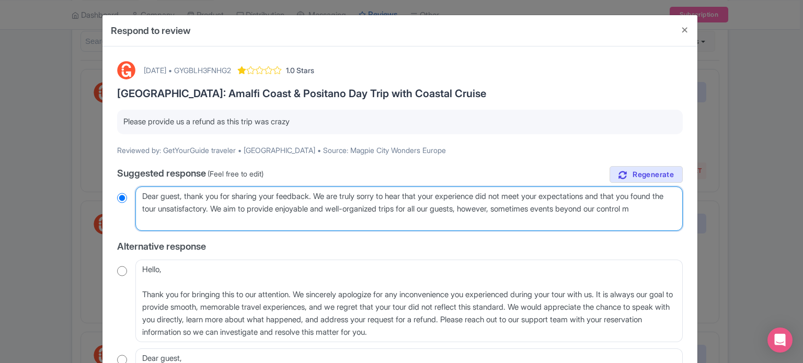
type textarea "Dear guest, thank you for sharing your feedback. We are truly sorry to hear tha…"
radio input "true"
type textarea "Dear guest, thank you for sharing your feedback. We are truly sorry to hear tha…"
radio input "true"
type textarea "Dear guest, thank you for sharing your feedback. We are truly sorry to hear tha…"
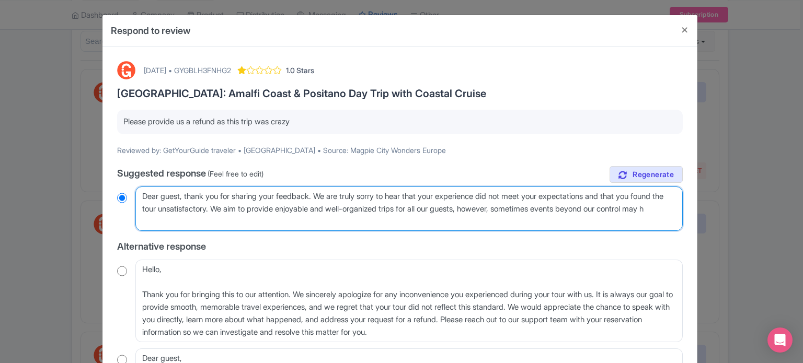
radio input "true"
type textarea "Dear guest, thank you for sharing your feedback. We are truly sorry to hear tha…"
radio input "true"
type textarea "Dear guest, thank you for sharing your feedback. We are truly sorry to hear tha…"
radio input "true"
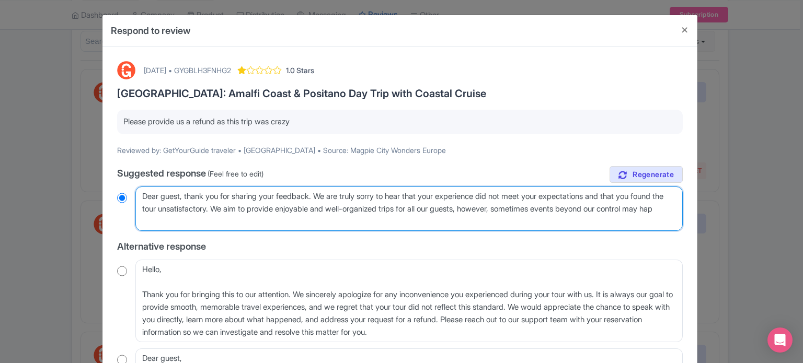
type textarea "Dear guest, thank you for sharing your feedback. We are truly sorry to hear tha…"
radio input "true"
type textarea "Dear guest, thank you for sharing your feedback. We are truly sorry to hear tha…"
radio input "true"
type textarea "Dear guest, thank you for sharing your feedback. We are truly sorry to hear tha…"
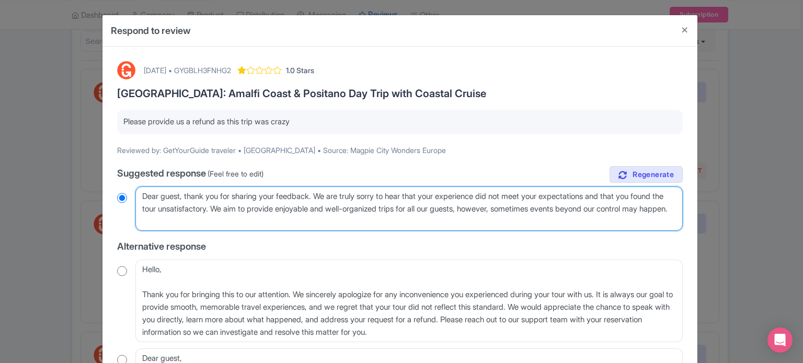
radio input "true"
type textarea "Dear guest, thank you for sharing your feedback. We are truly sorry to hear tha…"
radio input "true"
type textarea "Dear guest, thank you for sharing your feedback. We are truly sorry to hear tha…"
radio input "true"
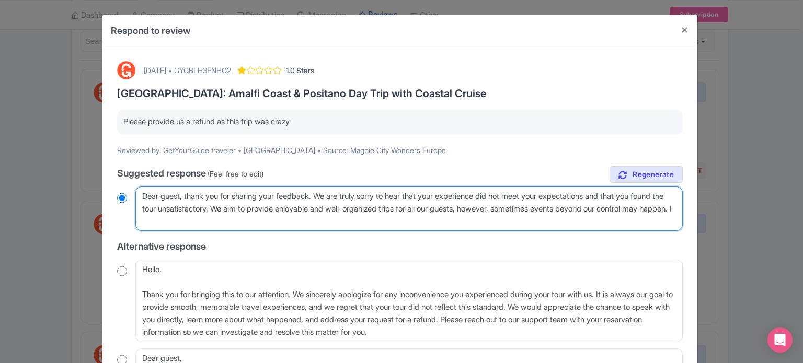
type textarea "Dear guest, thank you for sharing your feedback. We are truly sorry to hear tha…"
radio input "true"
type textarea "Dear guest, thank you for sharing your feedback. We are truly sorry to hear tha…"
radio input "true"
type textarea "Dear guest, thank you for sharing your feedback. We are truly sorry to hear tha…"
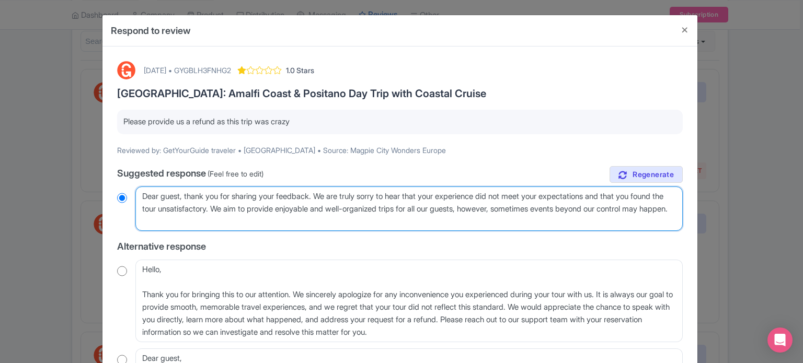
radio input "true"
type textarea "Dear guest, thank you for sharing your feedback. We are truly sorry to hear tha…"
radio input "true"
type textarea "Dear guest, thank you for sharing your feedback. We are truly sorry to hear tha…"
radio input "true"
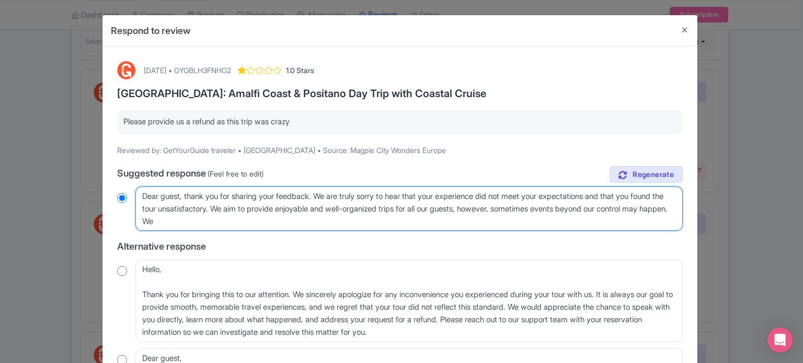
type textarea "Dear guest, thank you for sharing your feedback. We are truly sorry to hear tha…"
radio input "true"
type textarea "Dear guest, thank you for sharing your feedback. We are truly sorry to hear tha…"
radio input "true"
type textarea "Dear guest, thank you for sharing your feedback. We are truly sorry to hear tha…"
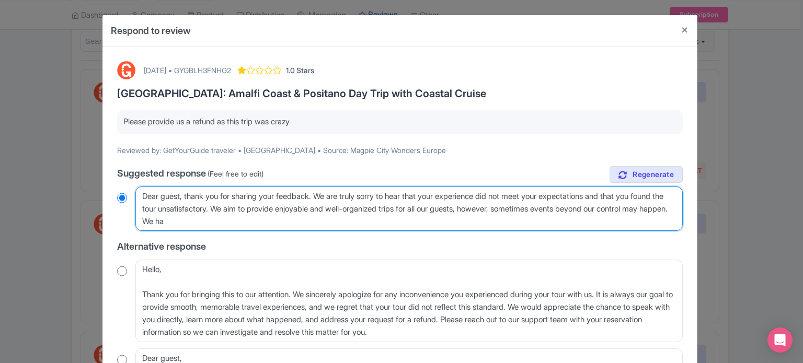
radio input "true"
type textarea "Dear guest, thank you for sharing your feedback. We are truly sorry to hear tha…"
radio input "true"
type textarea "Dear guest, thank you for sharing your feedback. We are truly sorry to hear tha…"
radio input "true"
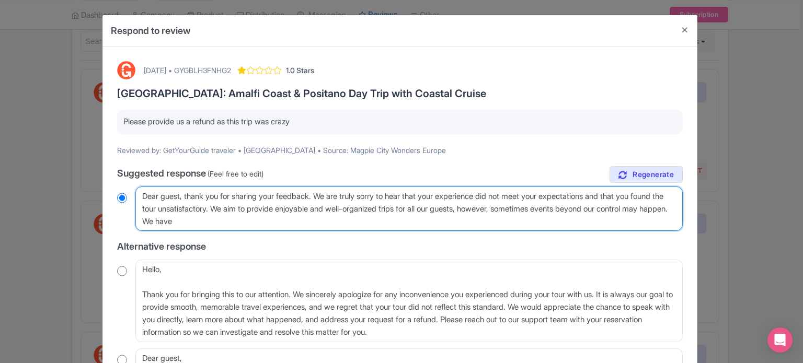
type textarea "Dear guest, thank you for sharing your feedback. We are truly sorry to hear tha…"
radio input "true"
type textarea "Dear guest, thank you for sharing your feedback. We are truly sorry to hear tha…"
radio input "true"
type textarea "Dear guest, thank you for sharing your feedback. We are truly sorry to hear tha…"
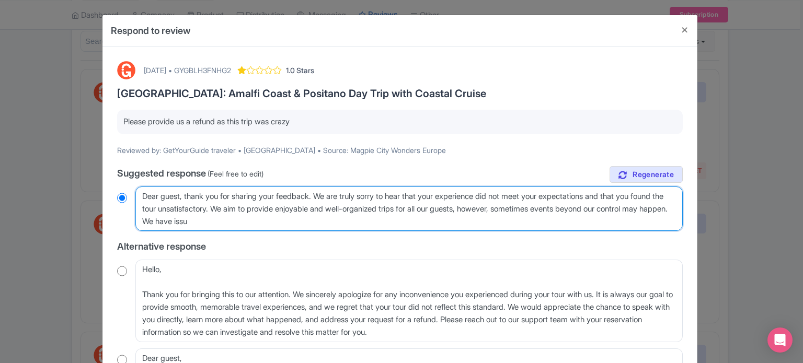
radio input "true"
type textarea "Dear guest, thank you for sharing your feedback. We are truly sorry to hear tha…"
radio input "true"
type textarea "Dear guest, thank you for sharing your feedback. We are truly sorry to hear tha…"
radio input "true"
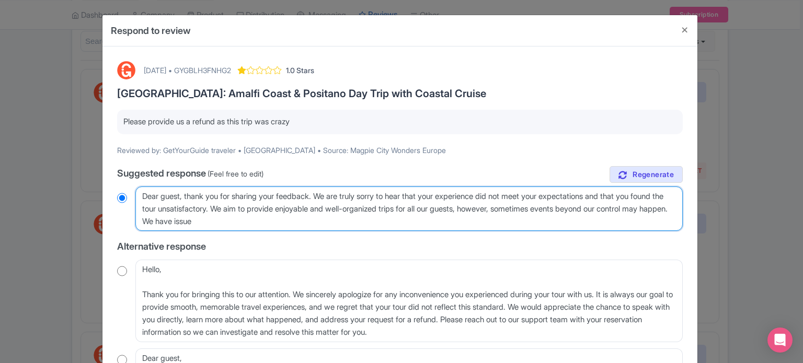
type textarea "Dear guest, thank you for sharing your feedback. We are truly sorry to hear tha…"
radio input "true"
type textarea "Dear guest, thank you for sharing your feedback. We are truly sorry to hear tha…"
radio input "true"
type textarea "Dear guest, thank you for sharing your feedback. We are truly sorry to hear tha…"
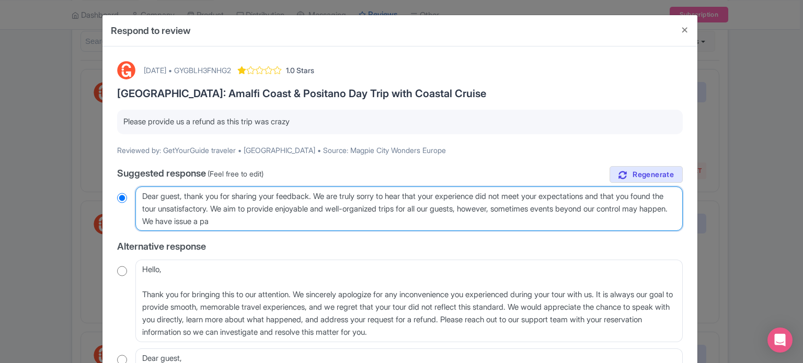
radio input "true"
type textarea "Dear guest, thank you for sharing your feedback. We are truly sorry to hear tha…"
radio input "true"
type textarea "Dear guest, thank you for sharing your feedback. We are truly sorry to hear tha…"
radio input "true"
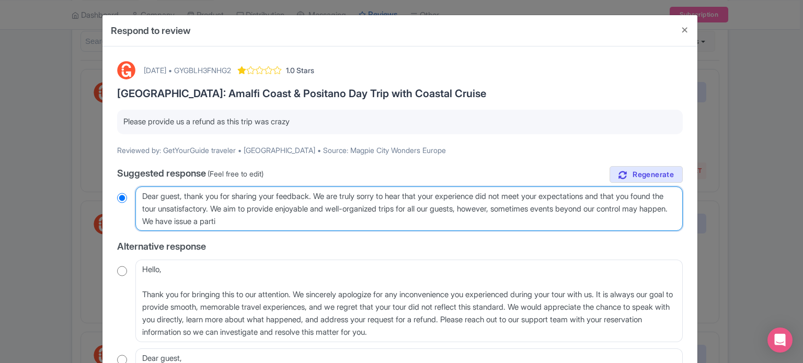
type textarea "Dear guest, thank you for sharing your feedback. We are truly sorry to hear tha…"
radio input "true"
type textarea "Dear guest, thank you for sharing your feedback. We are truly sorry to hear tha…"
radio input "true"
type textarea "Dear guest, thank you for sharing your feedback. We are truly sorry to hear tha…"
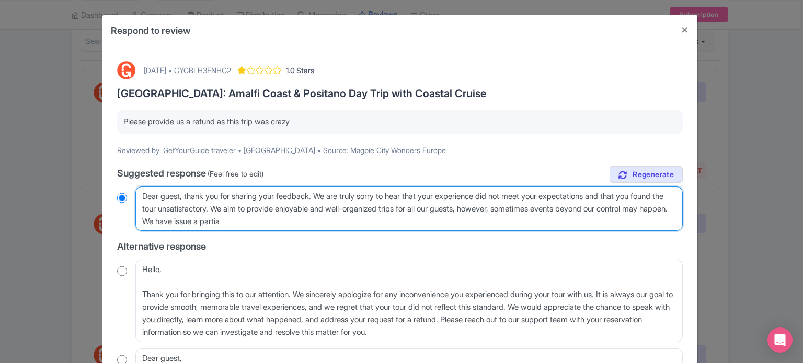
radio input "true"
type textarea "Dear guest, thank you for sharing your feedback. We are truly sorry to hear tha…"
radio input "true"
type textarea "Dear guest, thank you for sharing your feedback. We are truly sorry to hear tha…"
radio input "true"
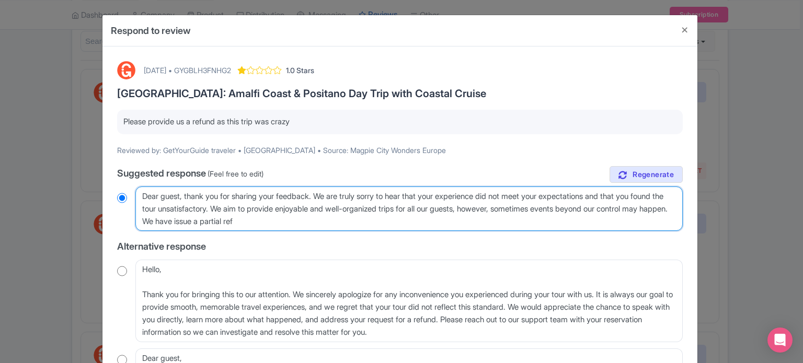
type textarea "Dear guest, thank you for sharing your feedback. We are truly sorry to hear tha…"
radio input "true"
type textarea "Dear guest, thank you for sharing your feedback. We are truly sorry to hear tha…"
radio input "true"
type textarea "Dear guest, thank you for sharing your feedback. We are truly sorry to hear tha…"
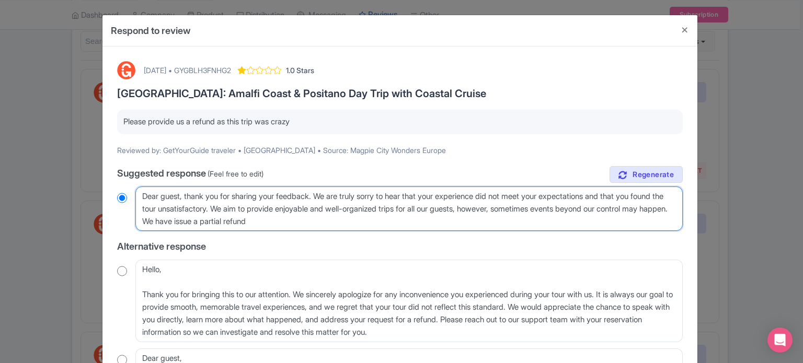
radio input "true"
type textarea "Dear guest, thank you for sharing your feedback. We are truly sorry to hear tha…"
radio input "true"
type textarea "Dear guest, thank you for sharing your feedback. We are truly sorry to hear tha…"
radio input "true"
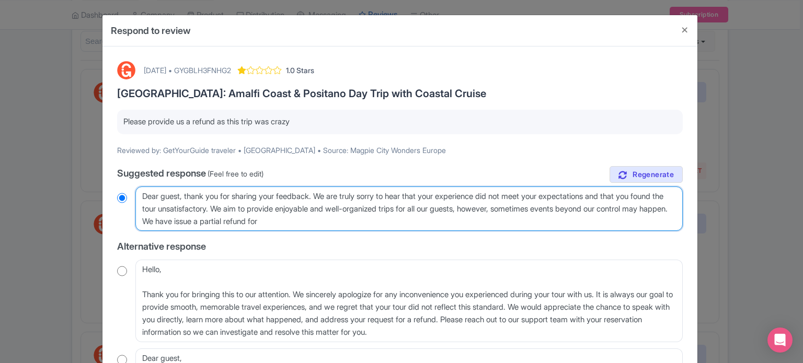
type textarea "Dear guest, thank you for sharing your feedback. We are truly sorry to hear tha…"
radio input "true"
type textarea "Dear guest, thank you for sharing your feedback. We are truly sorry to hear tha…"
radio input "true"
type textarea "Dear guest, thank you for sharing your feedback. We are truly sorry to hear tha…"
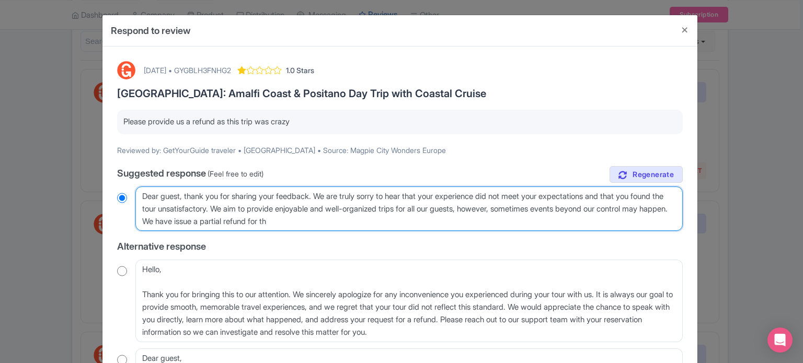
radio input "true"
type textarea "Dear guest, thank you for sharing your feedback. We are truly sorry to hear tha…"
radio input "true"
type textarea "Dear guest, thank you for sharing your feedback. We are truly sorry to hear tha…"
radio input "true"
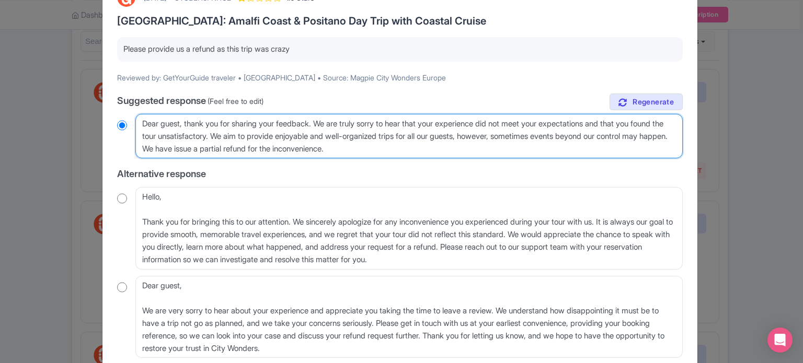
scroll to position [142, 0]
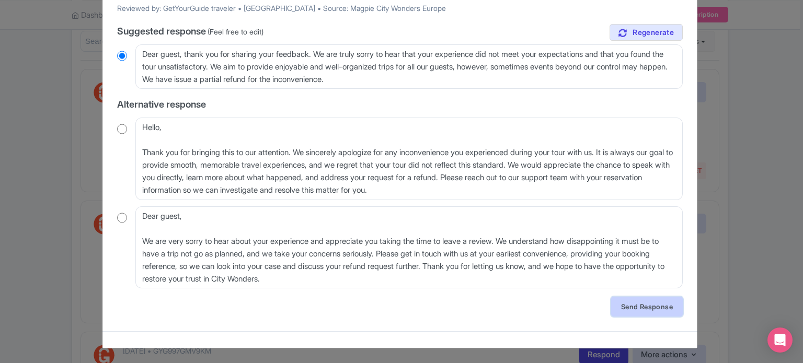
click at [615, 305] on link "Send Response" at bounding box center [647, 307] width 72 height 20
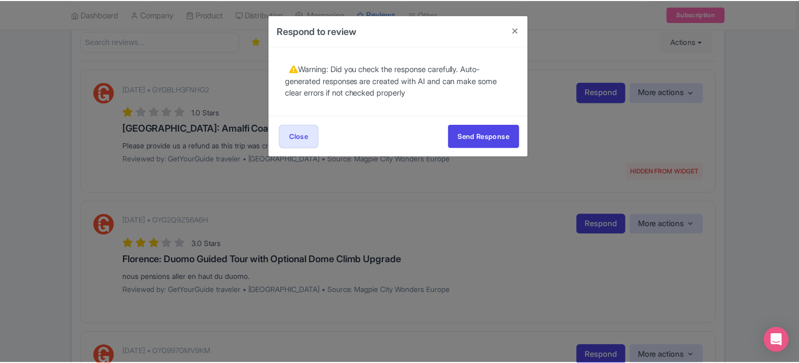
scroll to position [0, 0]
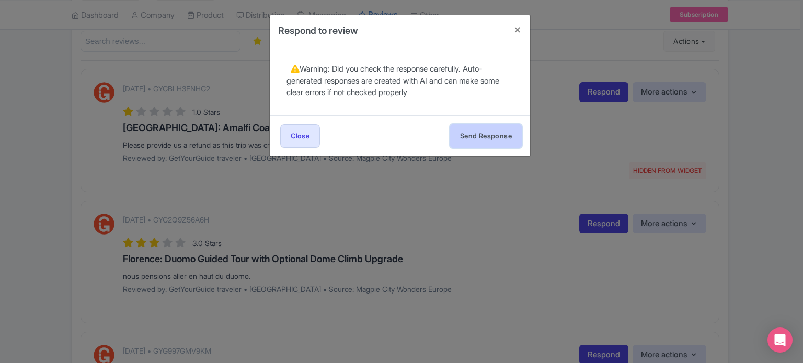
click at [470, 133] on button "Send Response" at bounding box center [486, 136] width 72 height 24
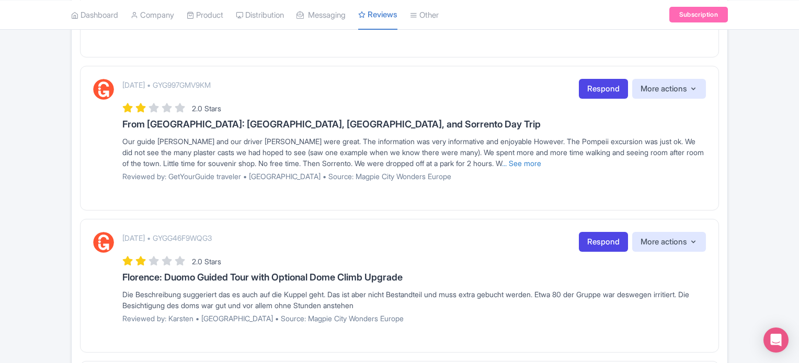
scroll to position [117, 0]
